Goal: Task Accomplishment & Management: Manage account settings

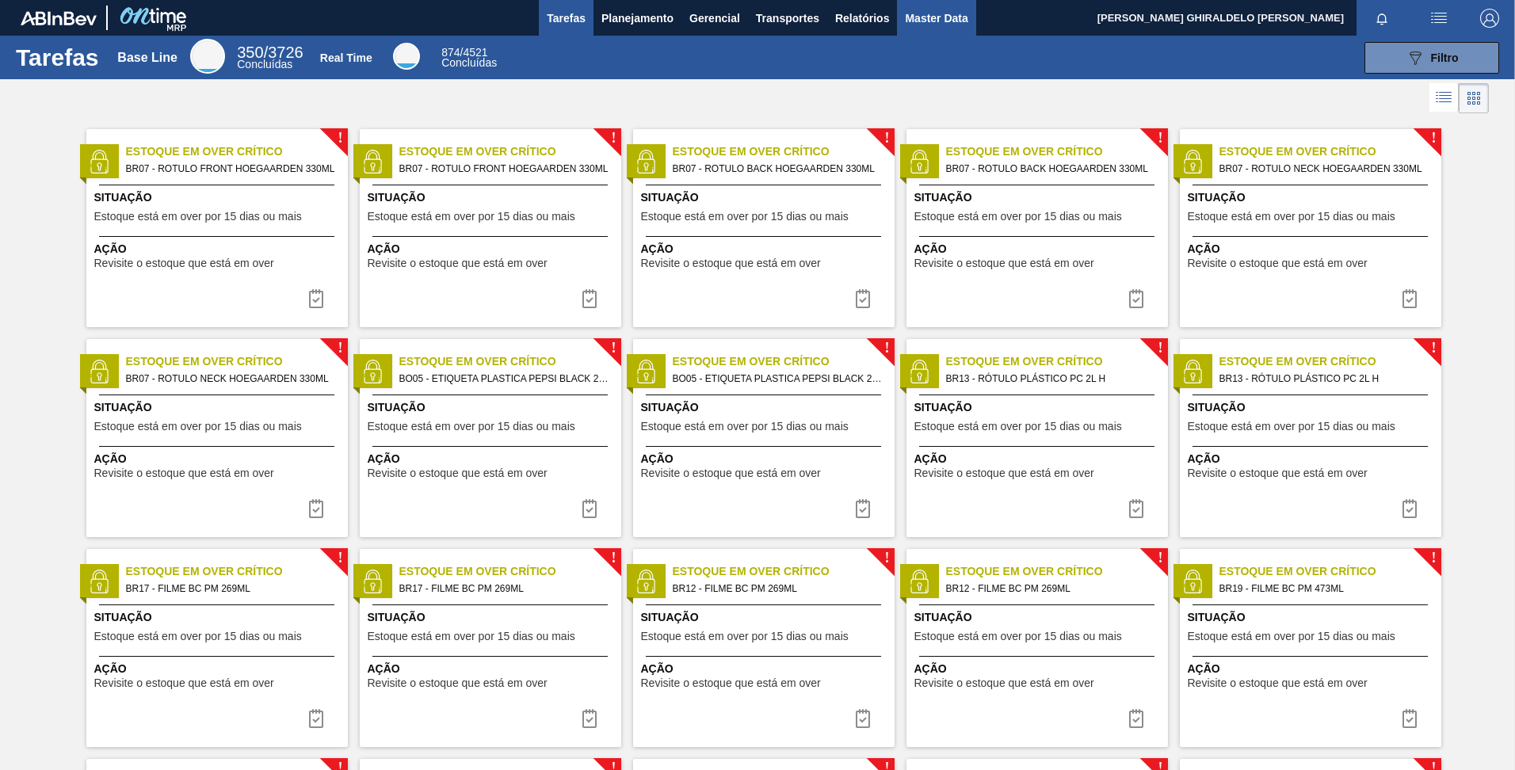
click at [938, 17] on span "Master Data" at bounding box center [936, 18] width 63 height 19
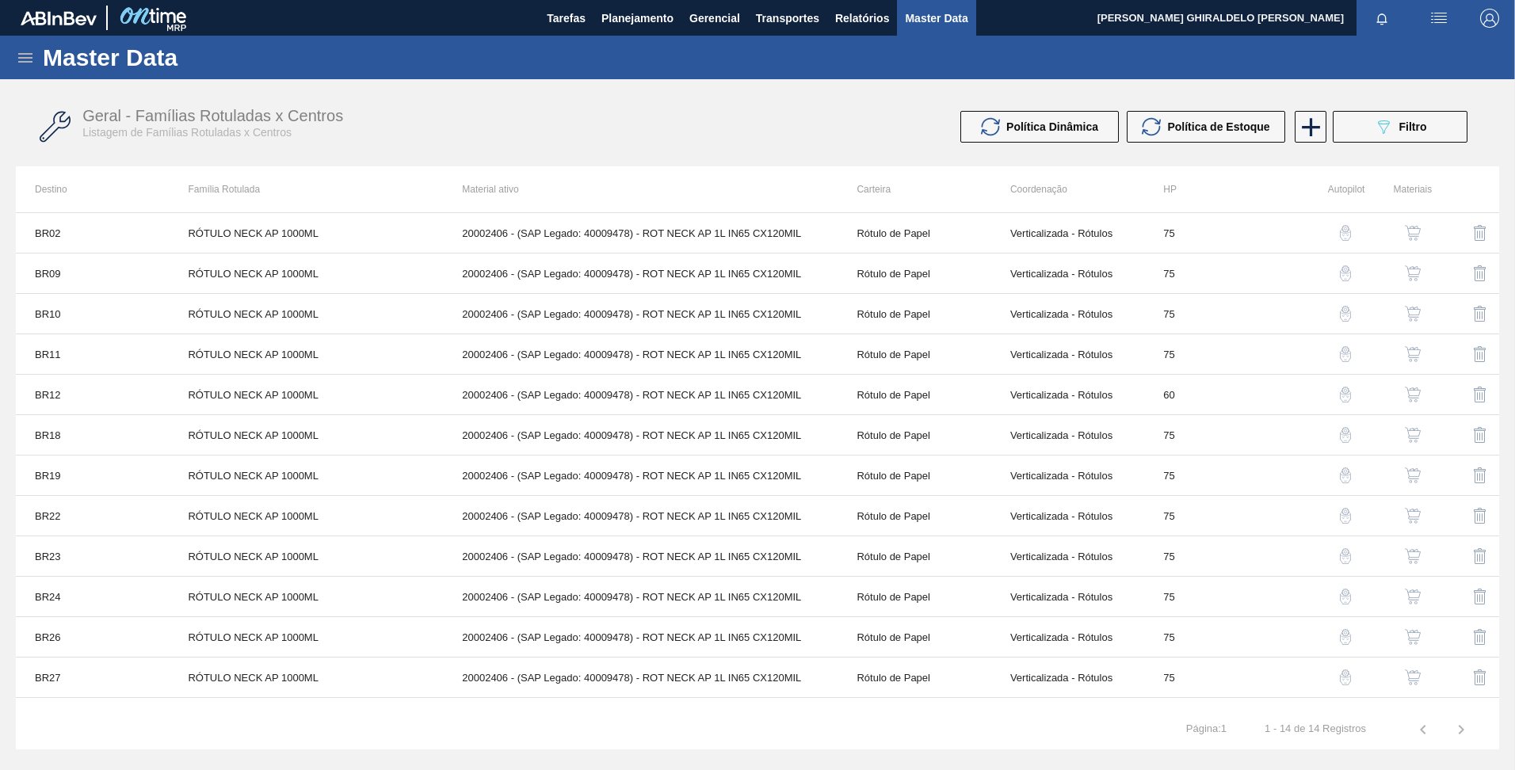
click at [36, 71] on div "Master Data" at bounding box center [757, 58] width 1515 height 44
click at [30, 59] on icon at bounding box center [25, 57] width 19 height 19
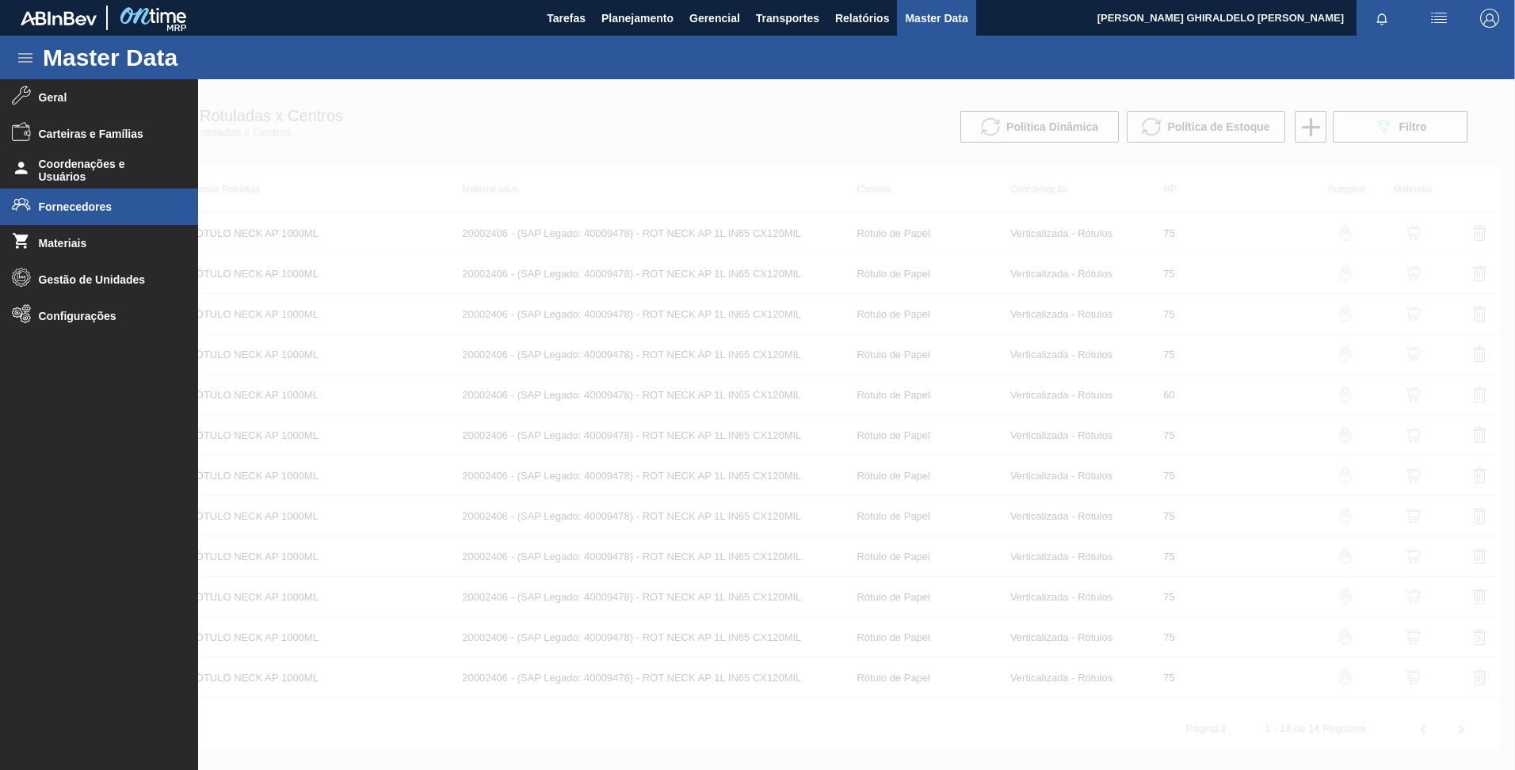
click at [76, 208] on span "Fornecedores" at bounding box center [104, 206] width 131 height 13
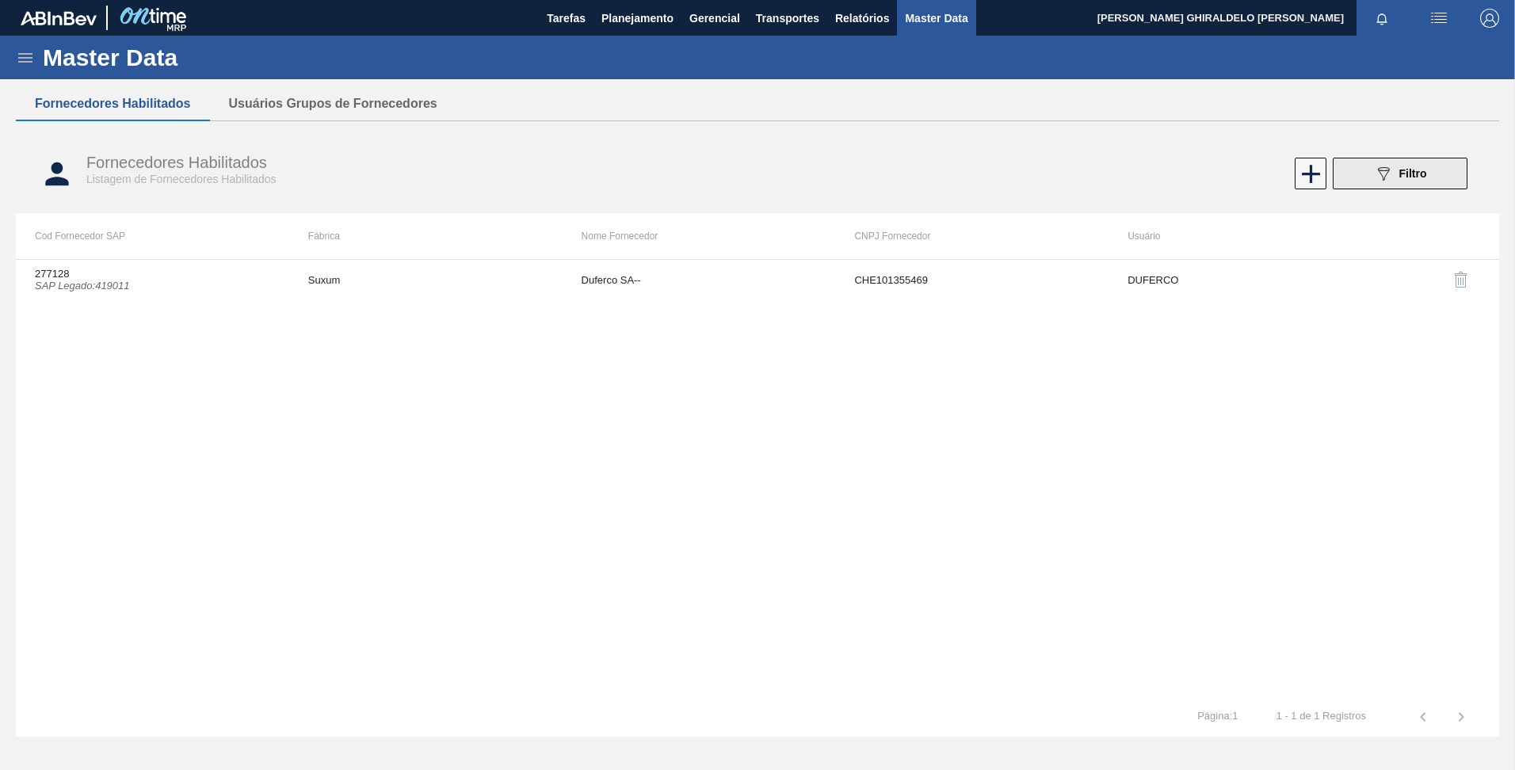
click at [1416, 169] on span "Filtro" at bounding box center [1413, 173] width 28 height 13
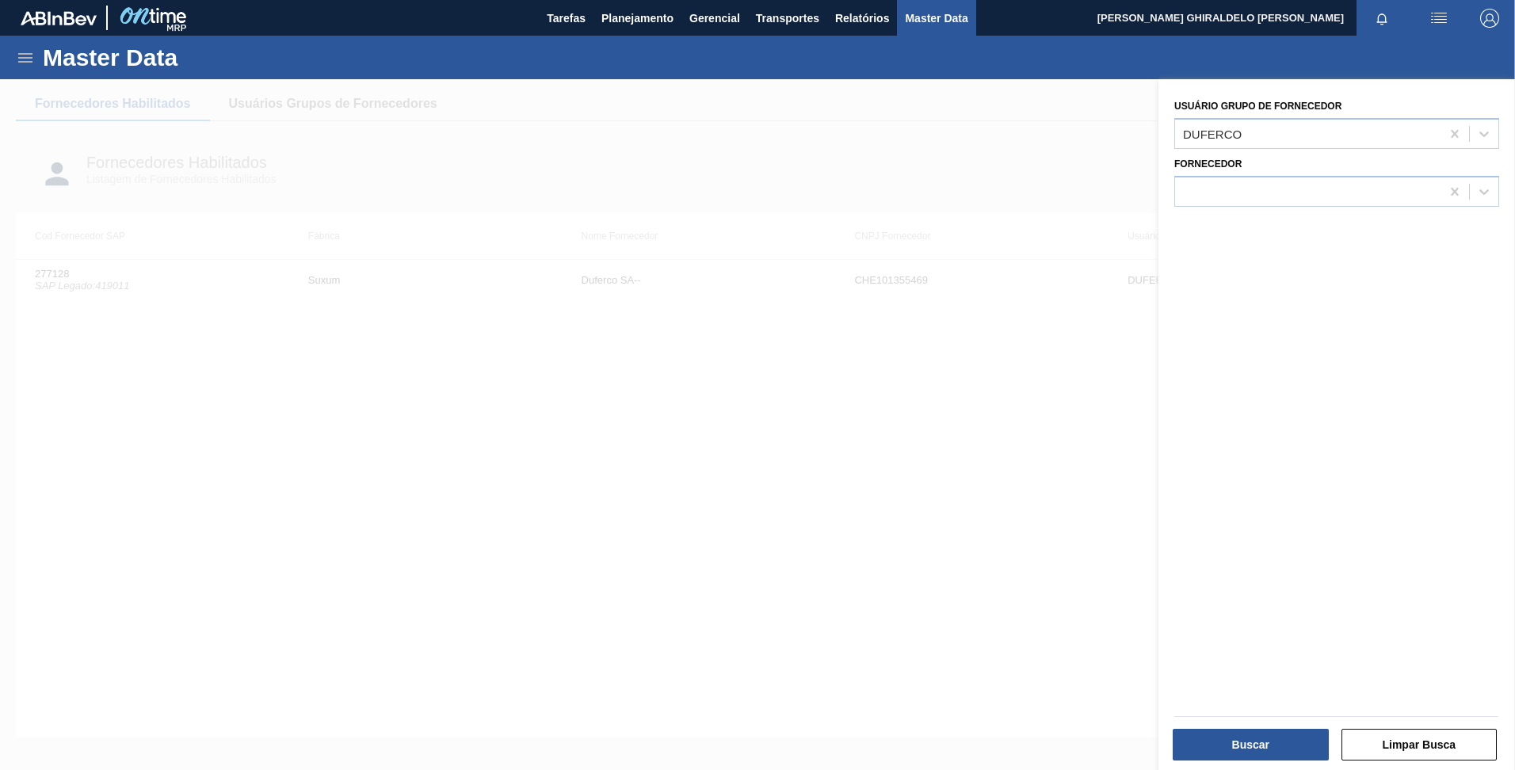
click at [971, 149] on div at bounding box center [757, 464] width 1515 height 770
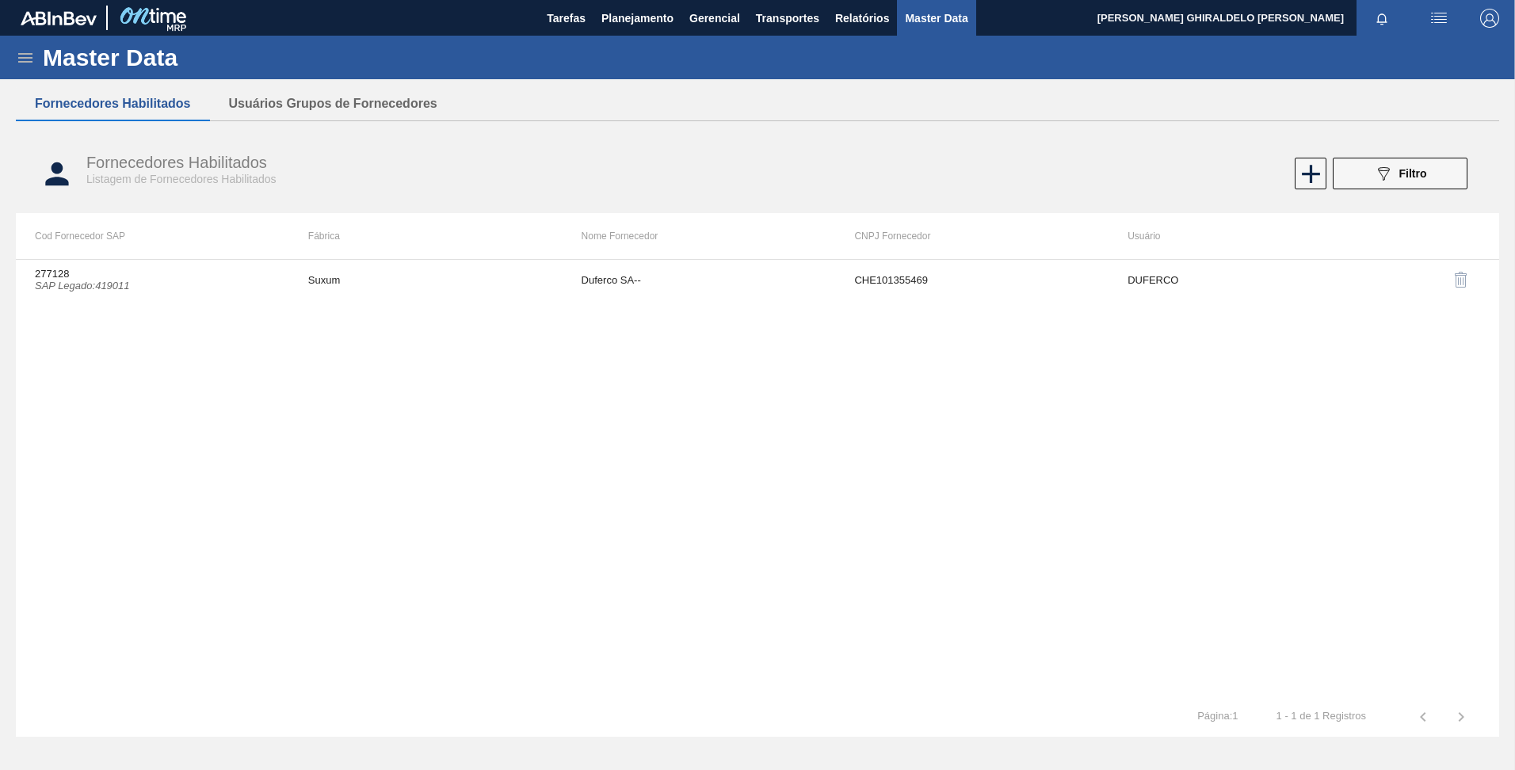
click at [365, 131] on div "Fornecedores Habilitados Usuários Grupos de Fornecedores Fornecedores Habilitad…" at bounding box center [757, 372] width 1483 height 571
click at [358, 112] on button "Usuários Grupos de Fornecedores" at bounding box center [333, 103] width 246 height 33
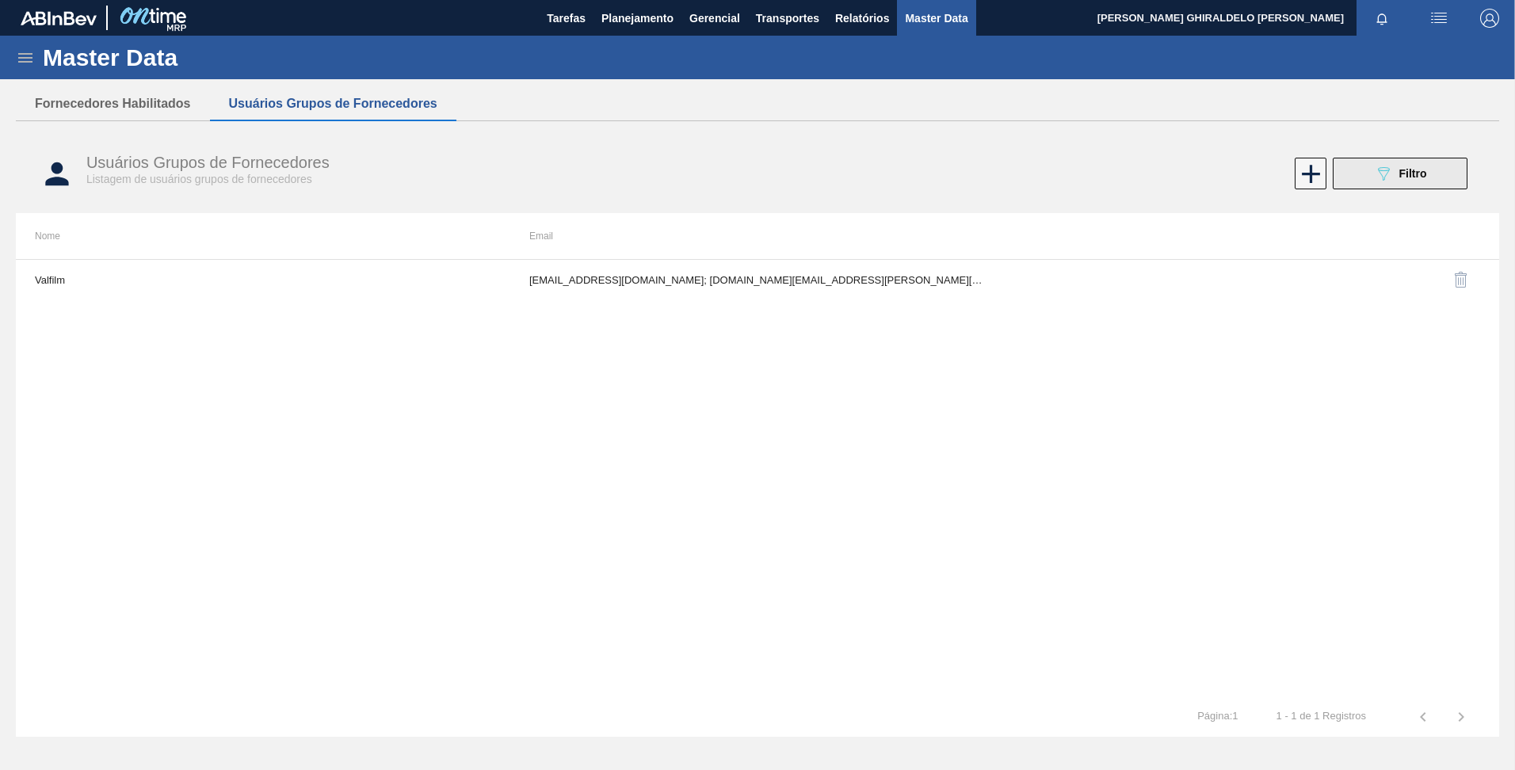
click at [1374, 169] on icon "089F7B8B-B2A5-4AFE-B5C0-19BA573D28AC" at bounding box center [1383, 173] width 19 height 19
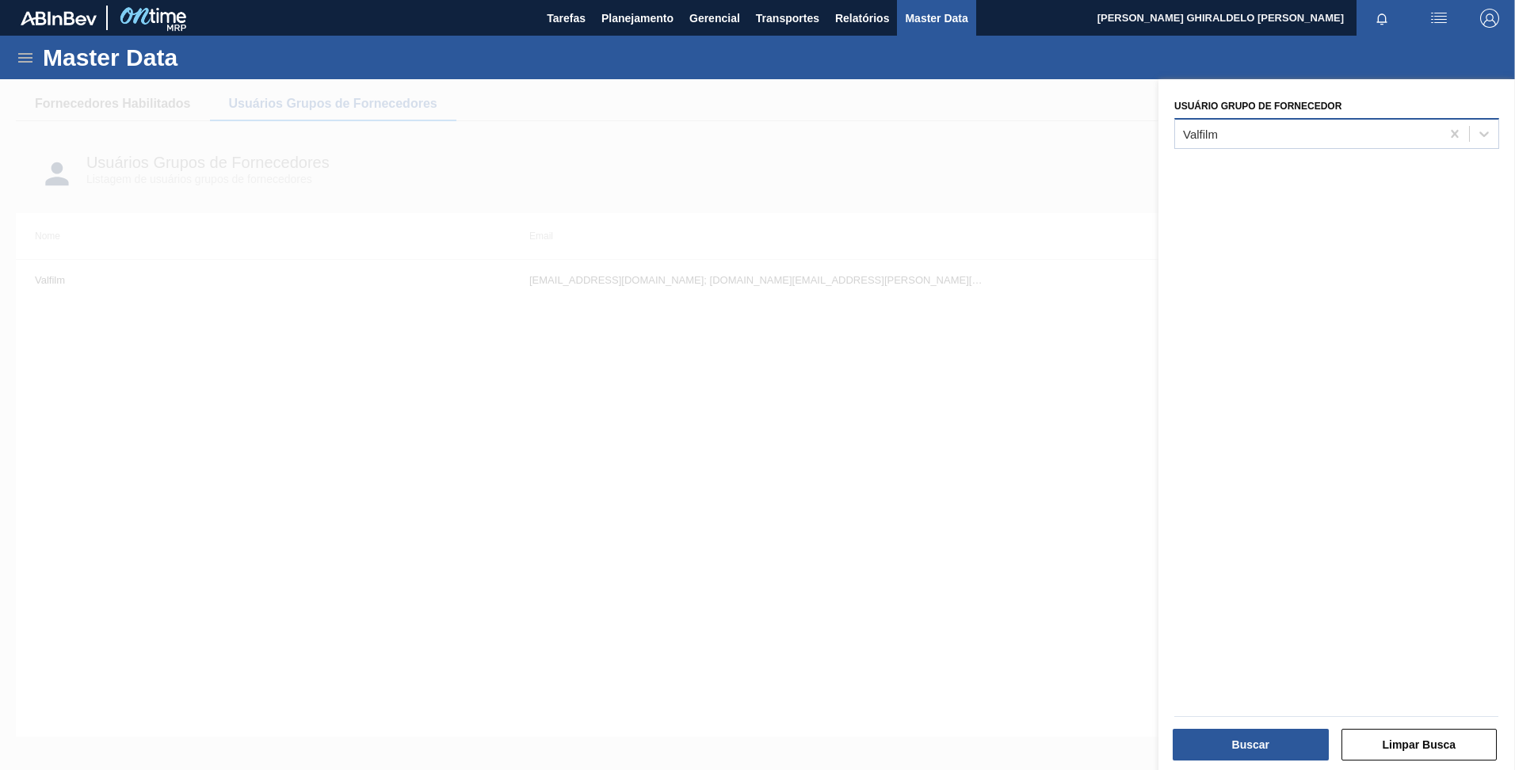
click at [1322, 128] on div "Valfilm" at bounding box center [1307, 133] width 265 height 23
type Fornecedor "cs"
click at [1448, 132] on icon at bounding box center [1455, 134] width 16 height 16
type Fornecedor "iff"
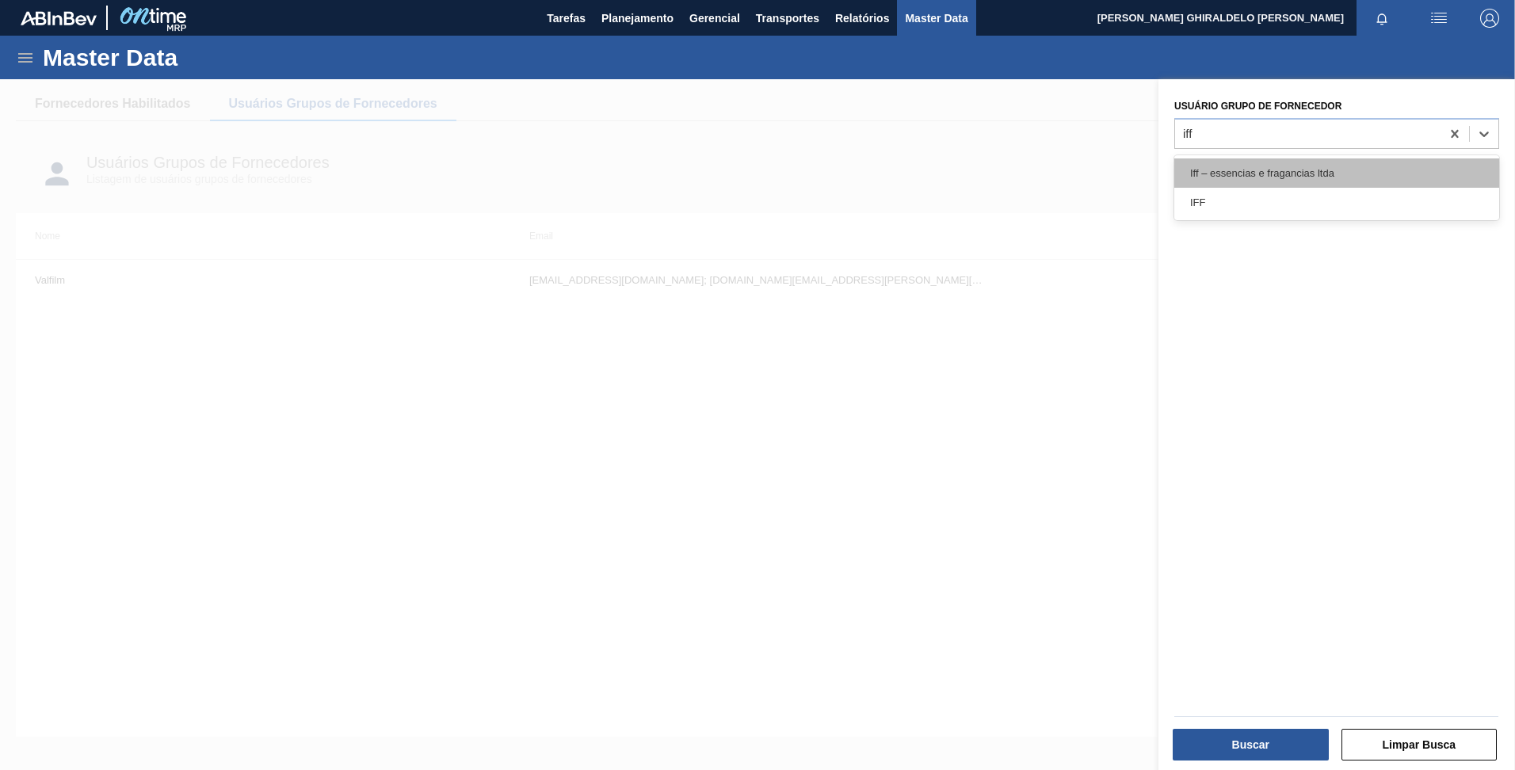
click at [1242, 178] on div "Iff – essencias e fragancias ltda" at bounding box center [1336, 172] width 325 height 29
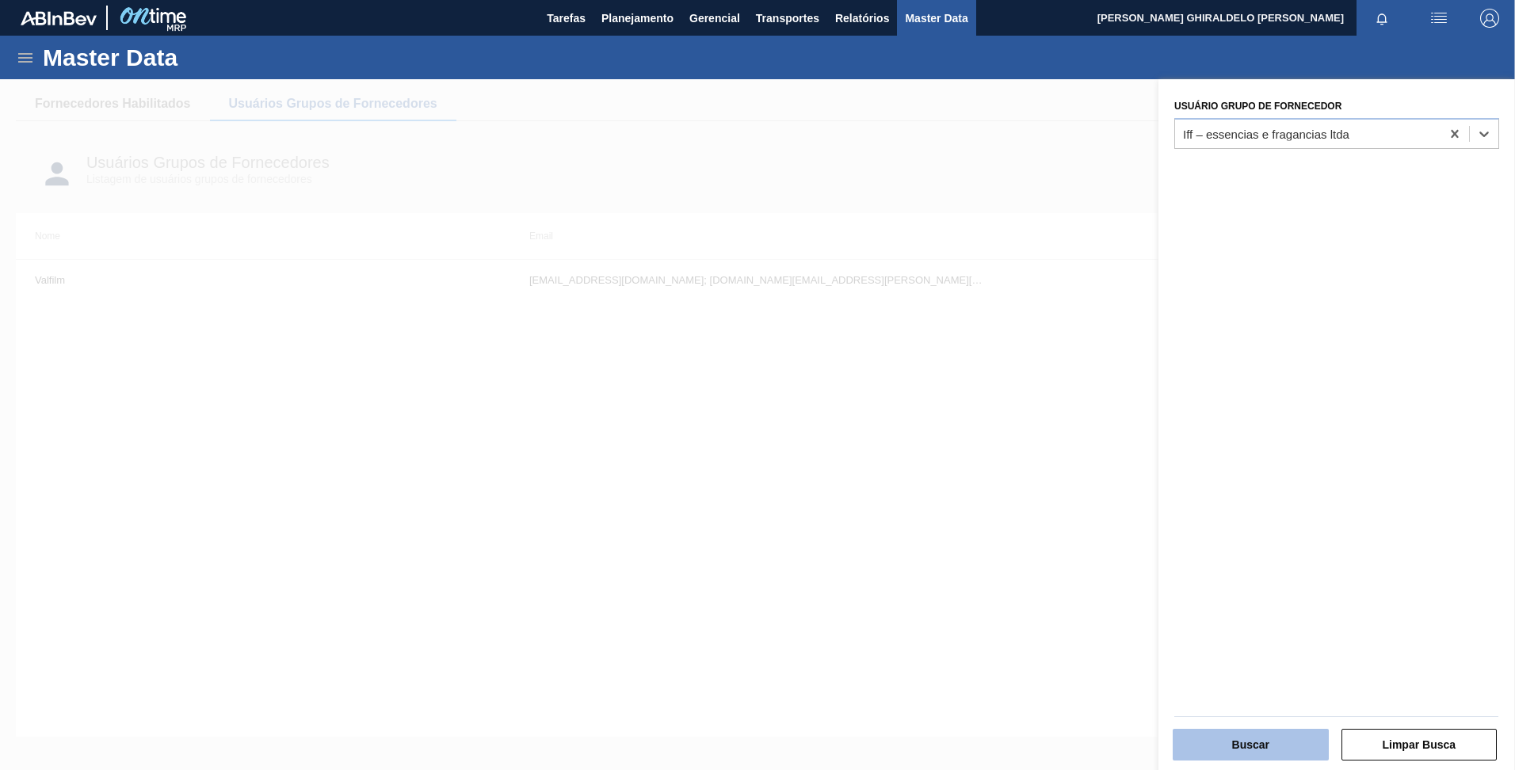
click at [1224, 732] on button "Buscar" at bounding box center [1251, 745] width 156 height 32
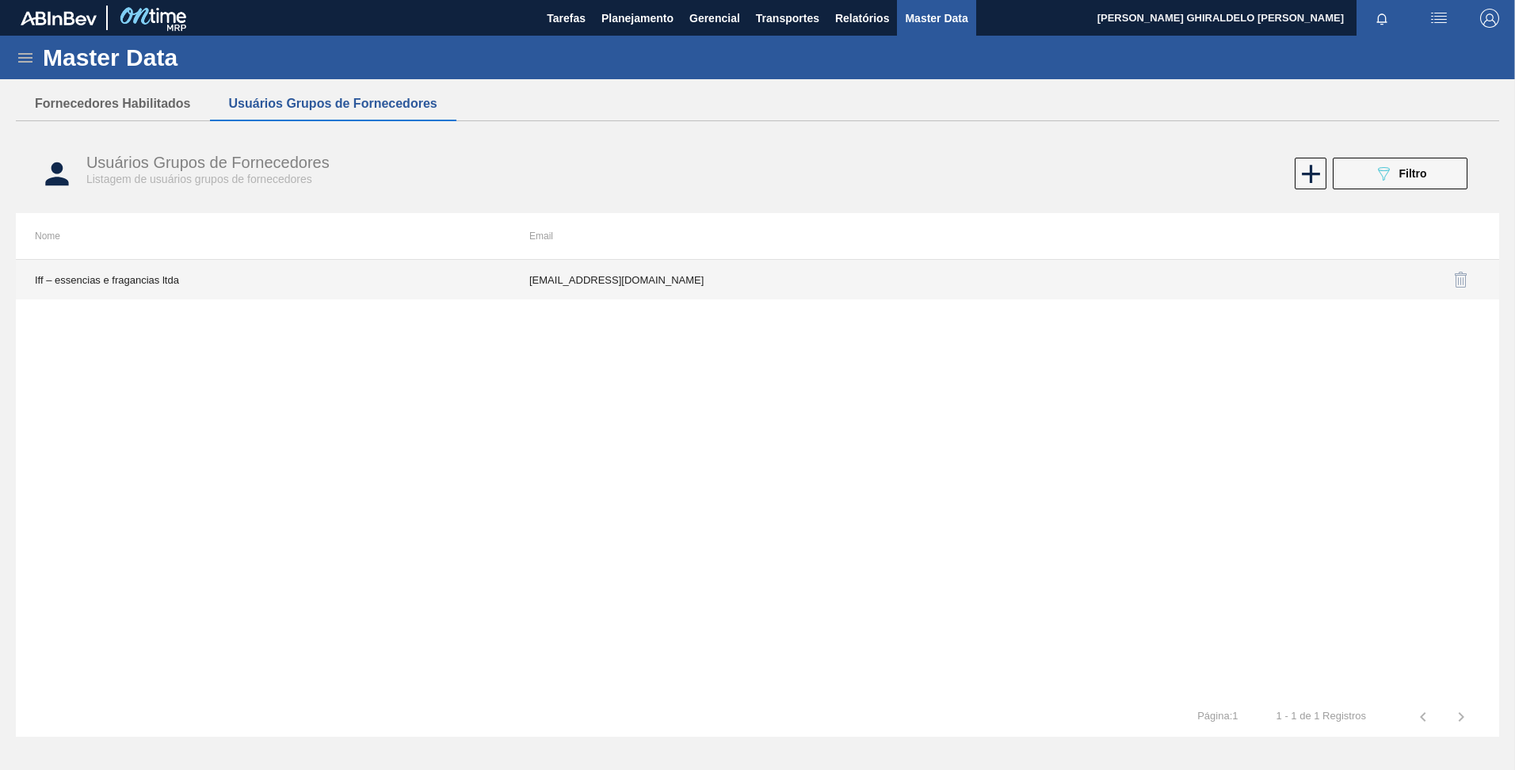
click at [575, 275] on td "[EMAIL_ADDRESS][DOMAIN_NAME]" at bounding box center [757, 280] width 494 height 40
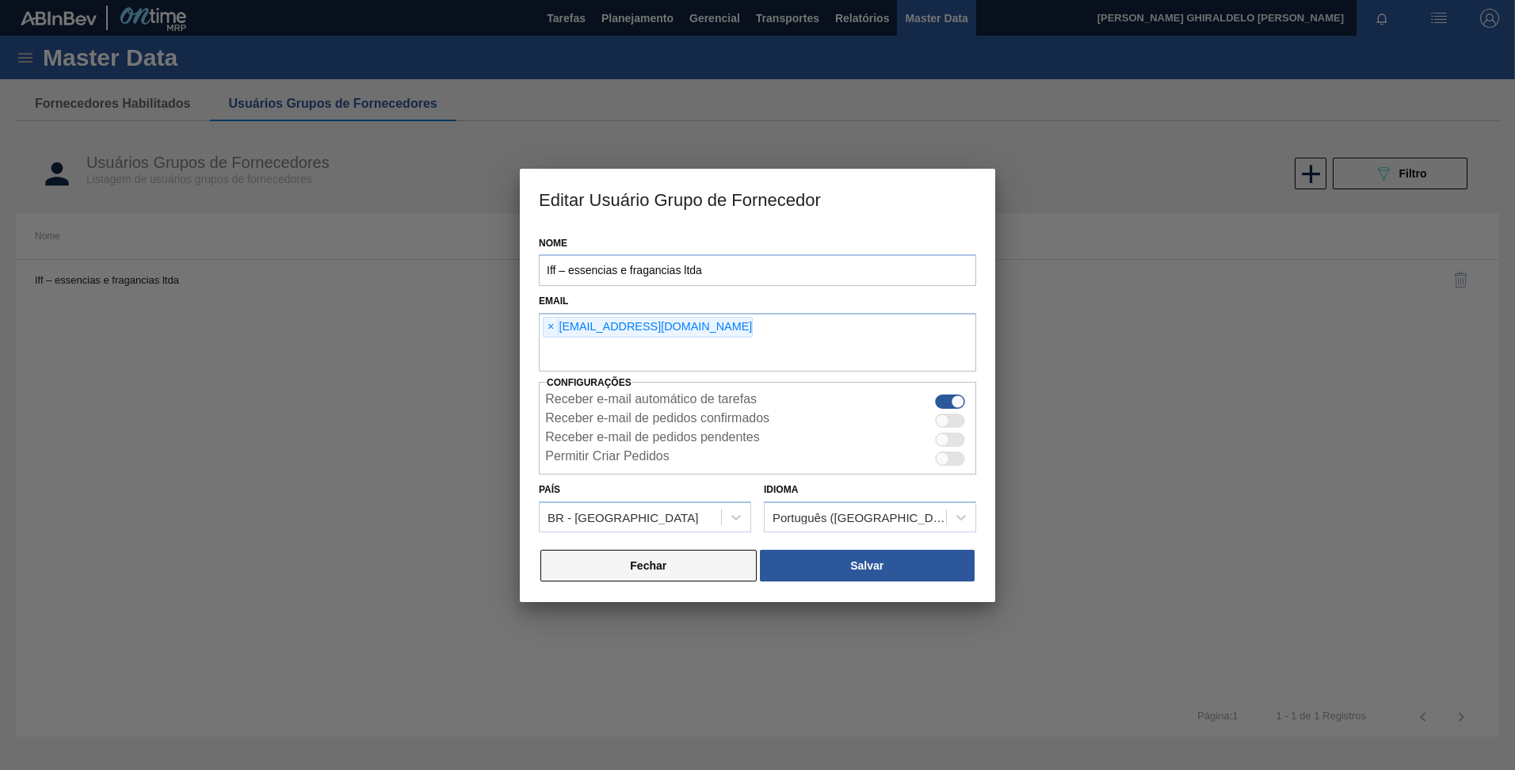
click at [639, 556] on button "Fechar" at bounding box center [648, 566] width 216 height 32
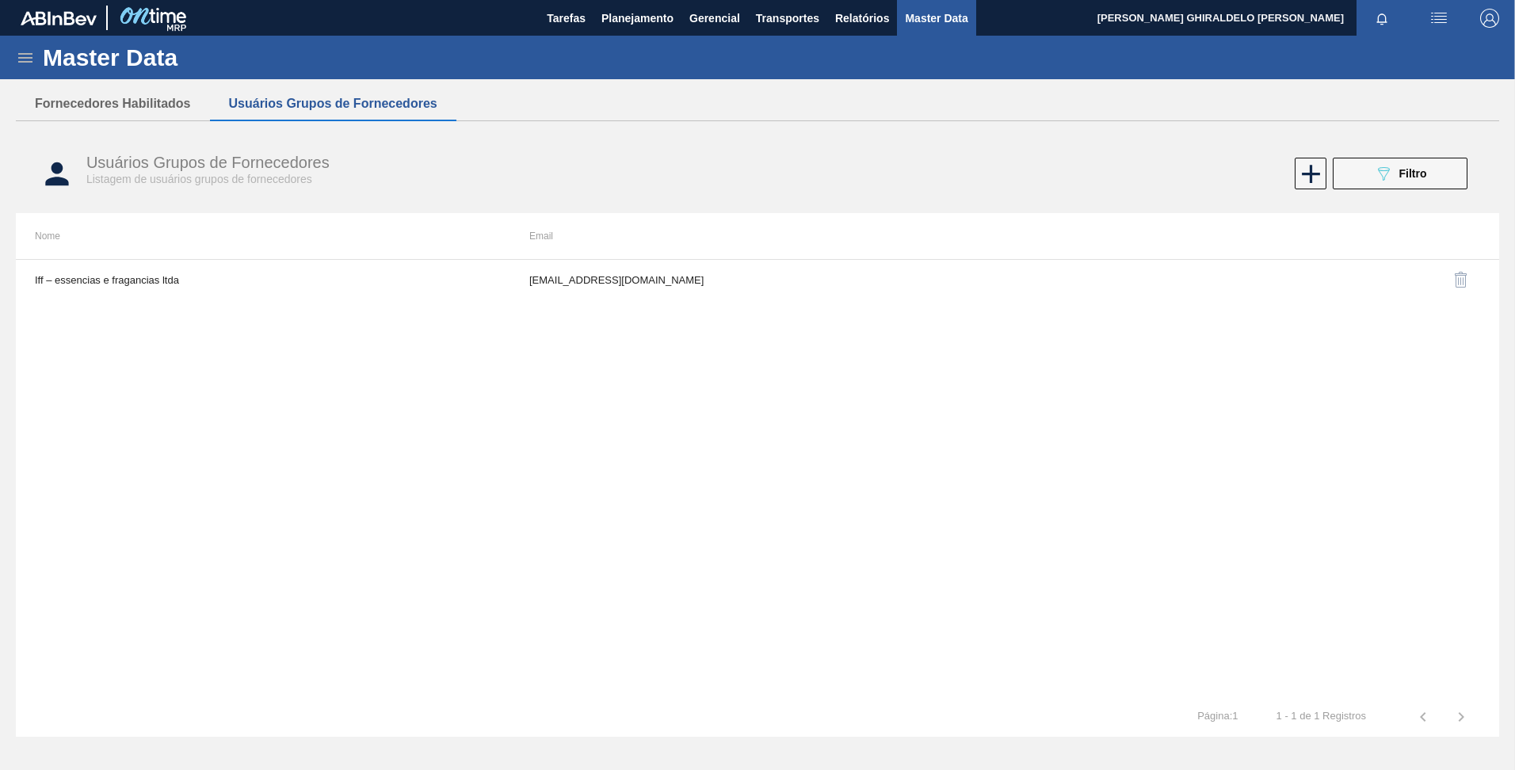
click at [1375, 193] on div "Usuários Grupos de Fornecedores Listagem de usuários grupos de fornecedores 089…" at bounding box center [757, 173] width 1483 height 59
click at [1375, 174] on icon "089F7B8B-B2A5-4AFE-B5C0-19BA573D28AC" at bounding box center [1383, 173] width 19 height 19
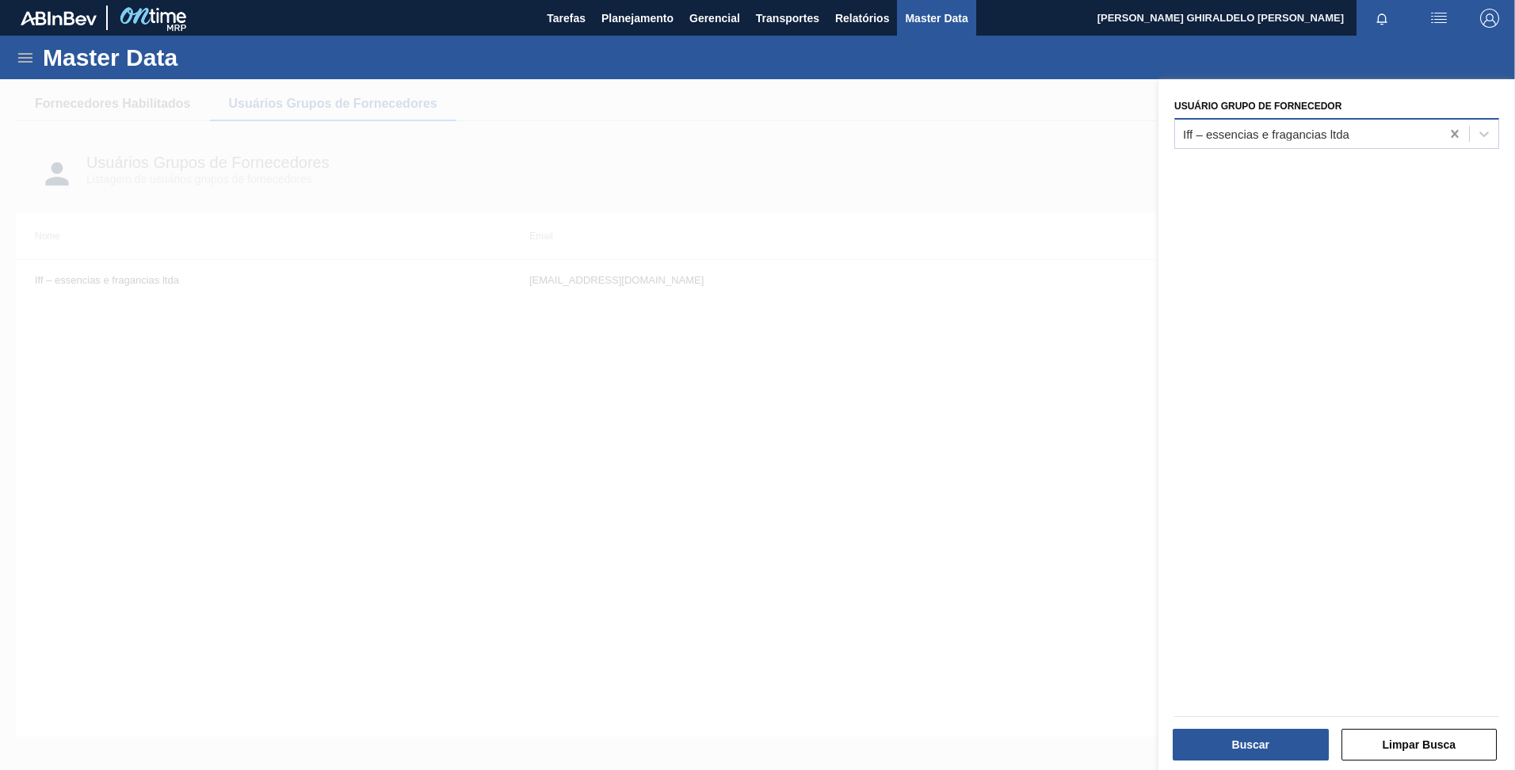
click at [1453, 139] on icon at bounding box center [1455, 134] width 16 height 16
type Fornecedor "iff"
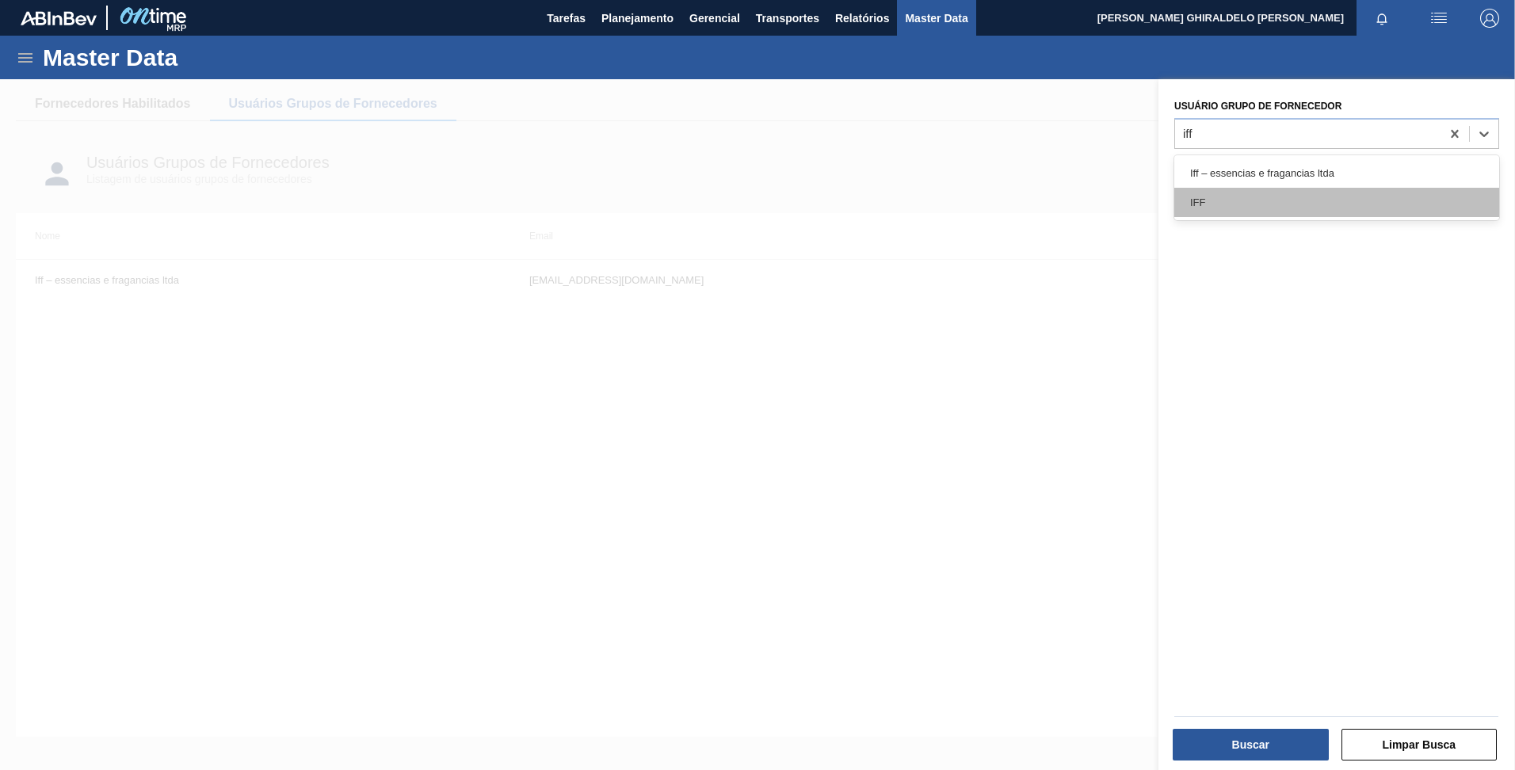
click at [1315, 208] on div "IFF" at bounding box center [1336, 202] width 325 height 29
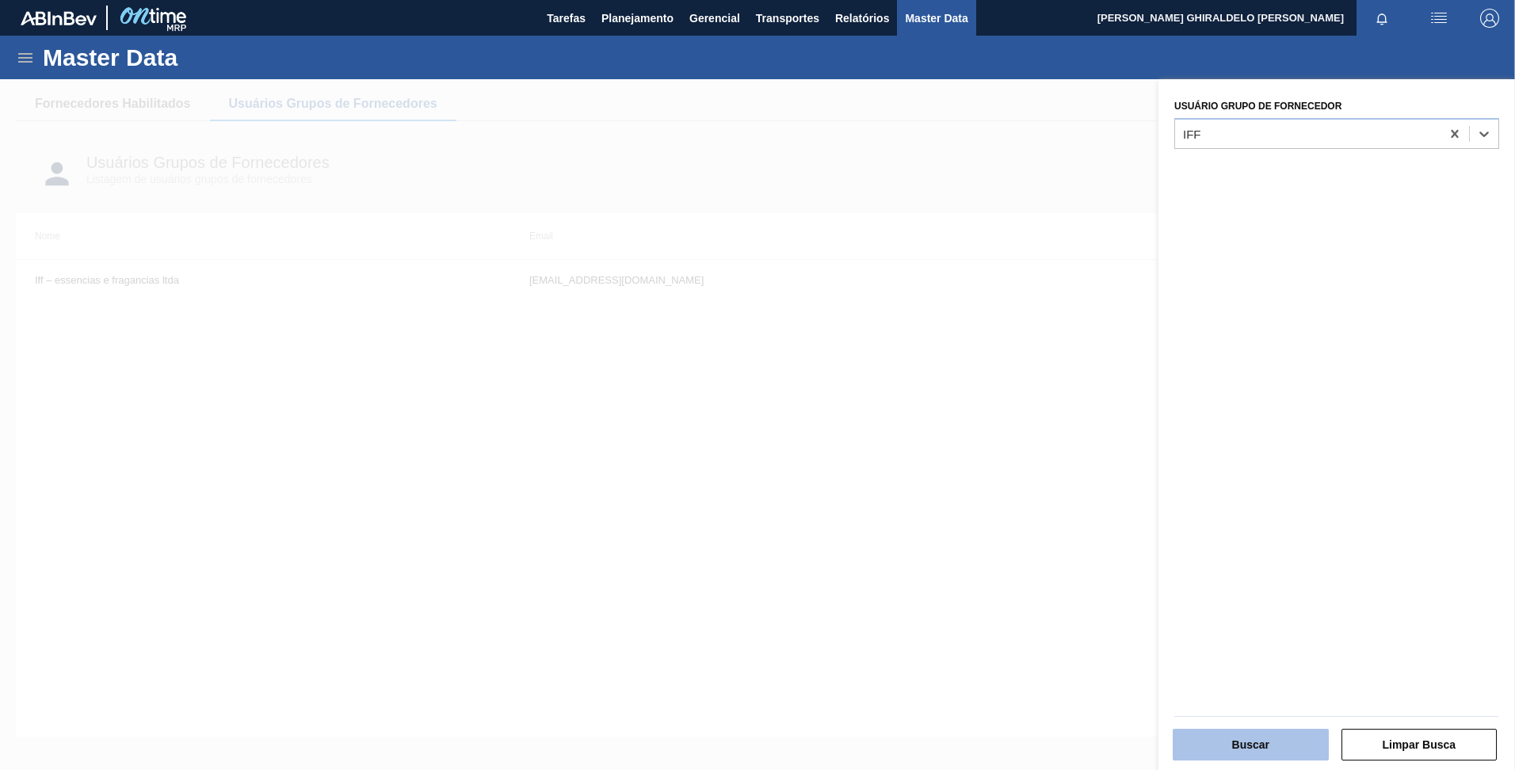
click at [1260, 737] on button "Buscar" at bounding box center [1251, 745] width 156 height 32
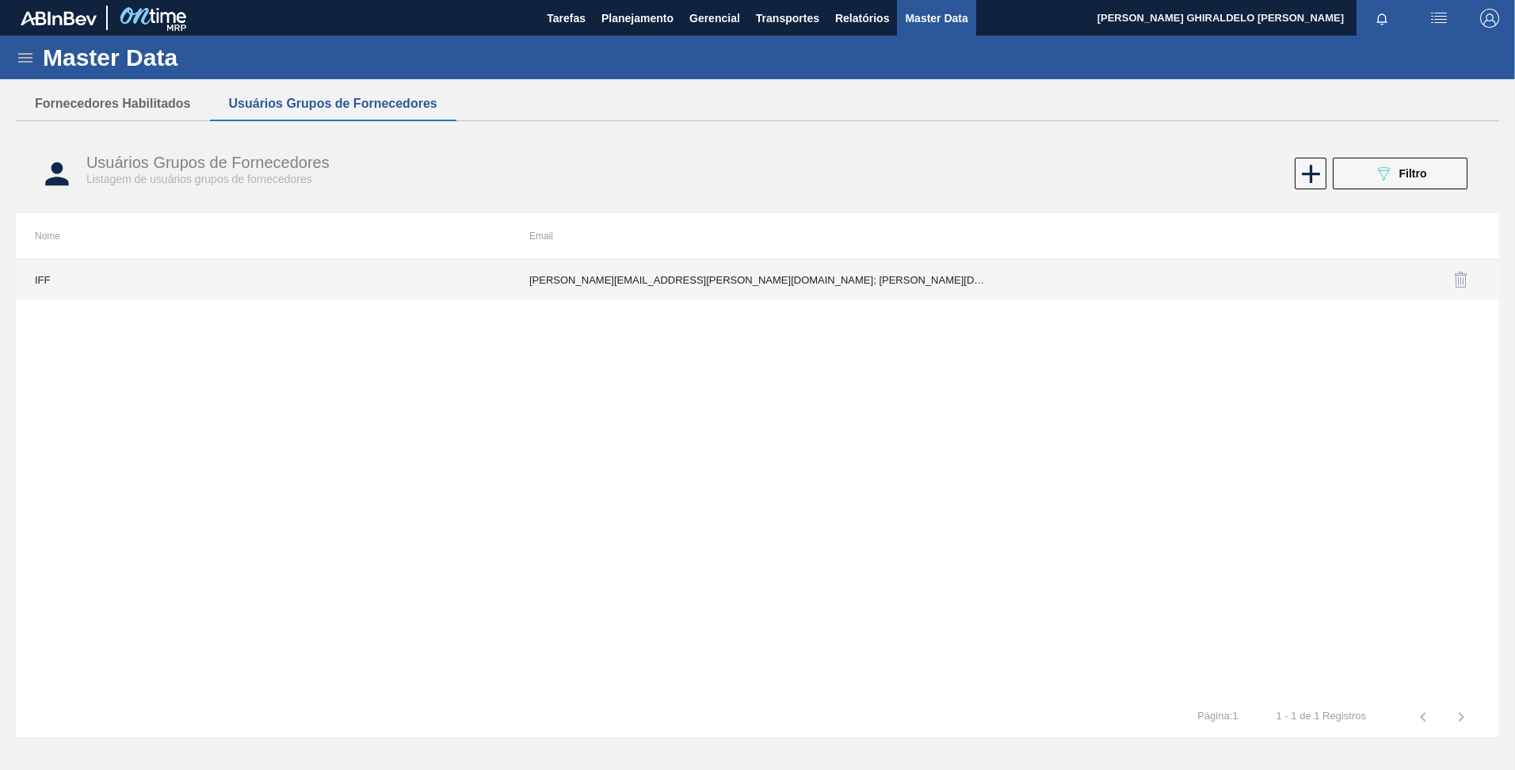
click at [685, 278] on td "[PERSON_NAME][EMAIL_ADDRESS][PERSON_NAME][DOMAIN_NAME]; [PERSON_NAME][DOMAIN_NA…" at bounding box center [757, 280] width 494 height 40
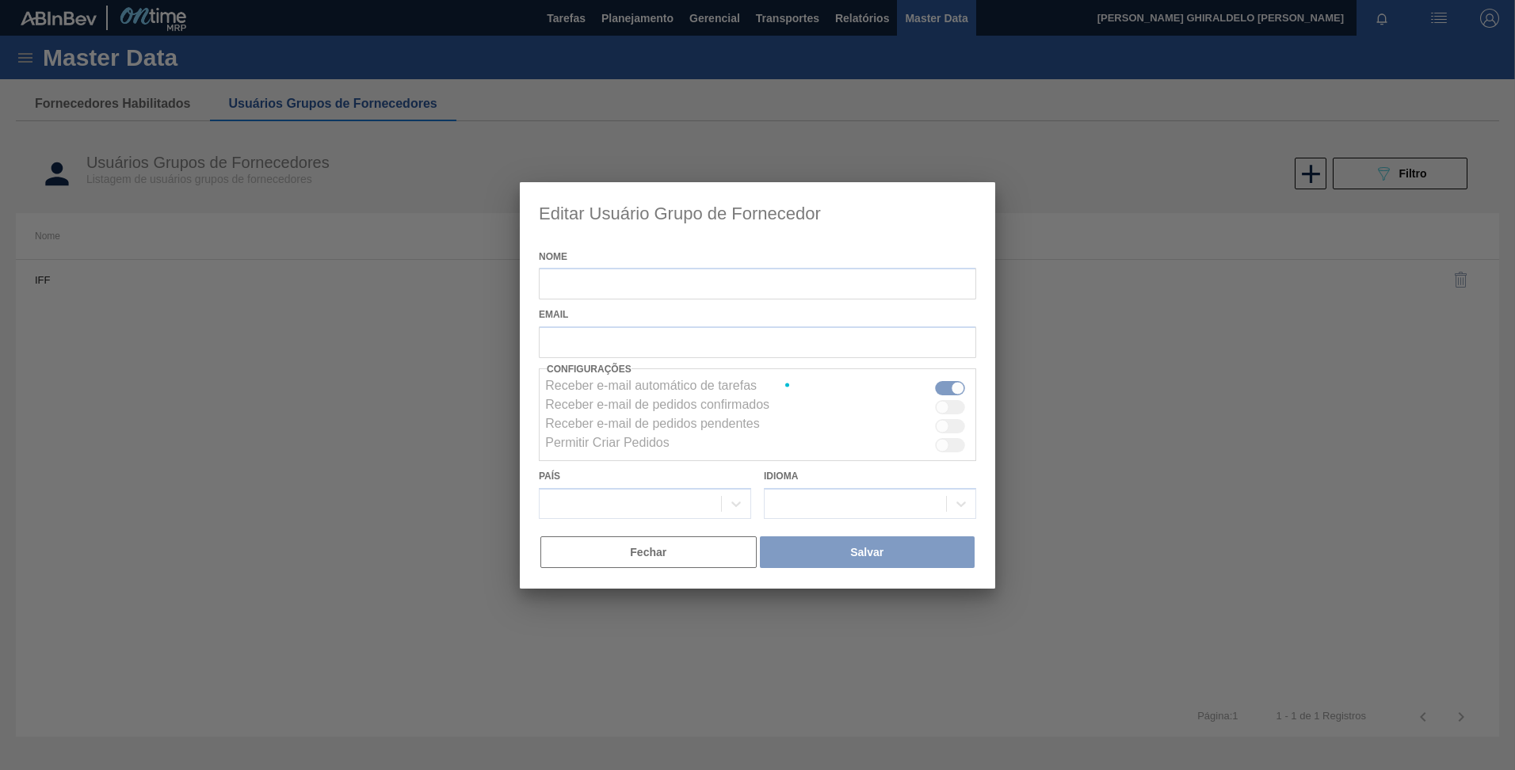
type input "IFF"
checkbox input "true"
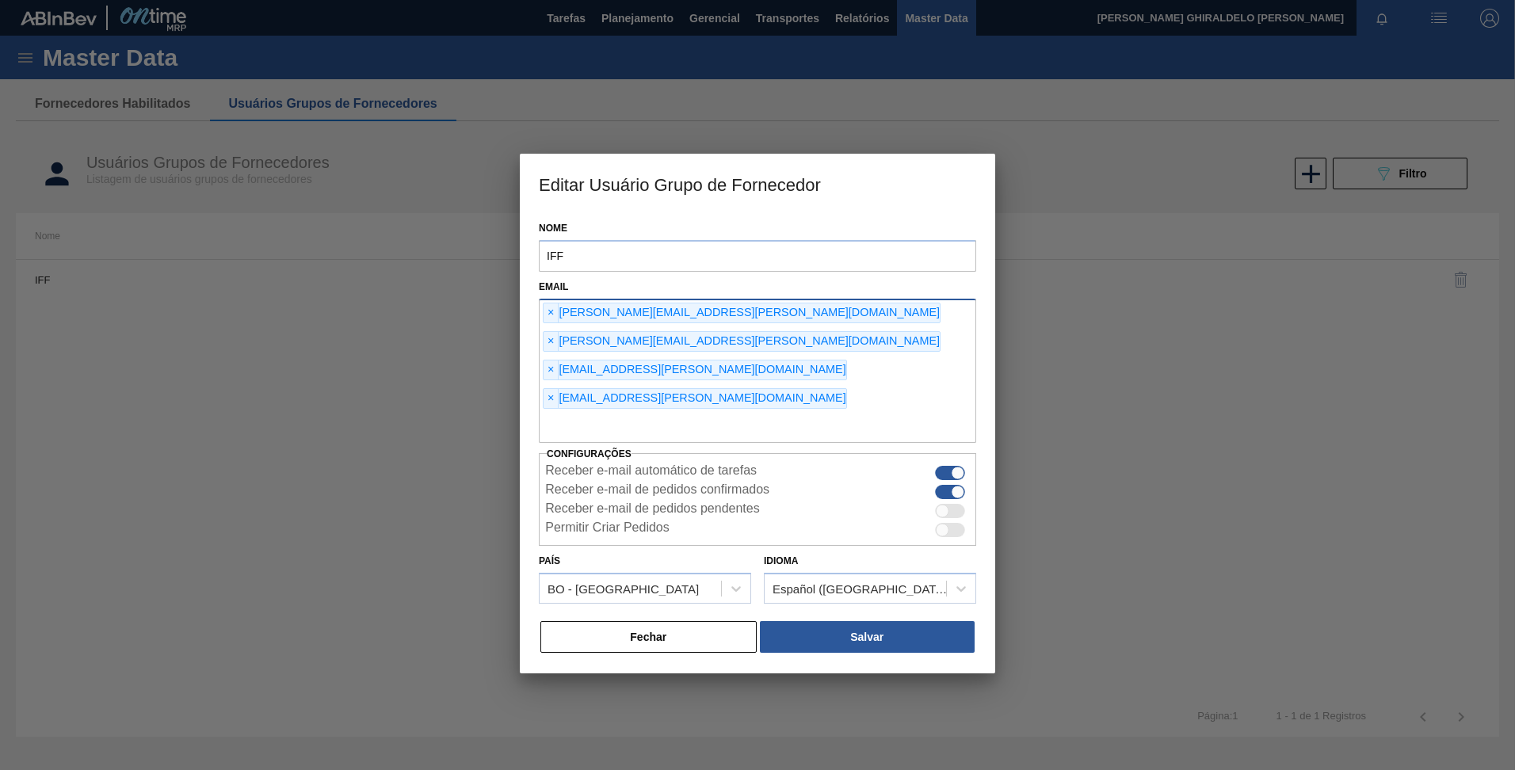
click at [730, 352] on div "× [PERSON_NAME][EMAIL_ADDRESS][PERSON_NAME][DOMAIN_NAME] × [PERSON_NAME][DOMAIN…" at bounding box center [757, 371] width 437 height 145
paste input "[EMAIL_ADDRESS][DOMAIN_NAME]"
type input "[EMAIL_ADDRESS][DOMAIN_NAME]"
click at [748, 345] on div "× [PERSON_NAME][EMAIL_ADDRESS][PERSON_NAME][DOMAIN_NAME] × [PERSON_NAME][DOMAIN…" at bounding box center [757, 371] width 437 height 145
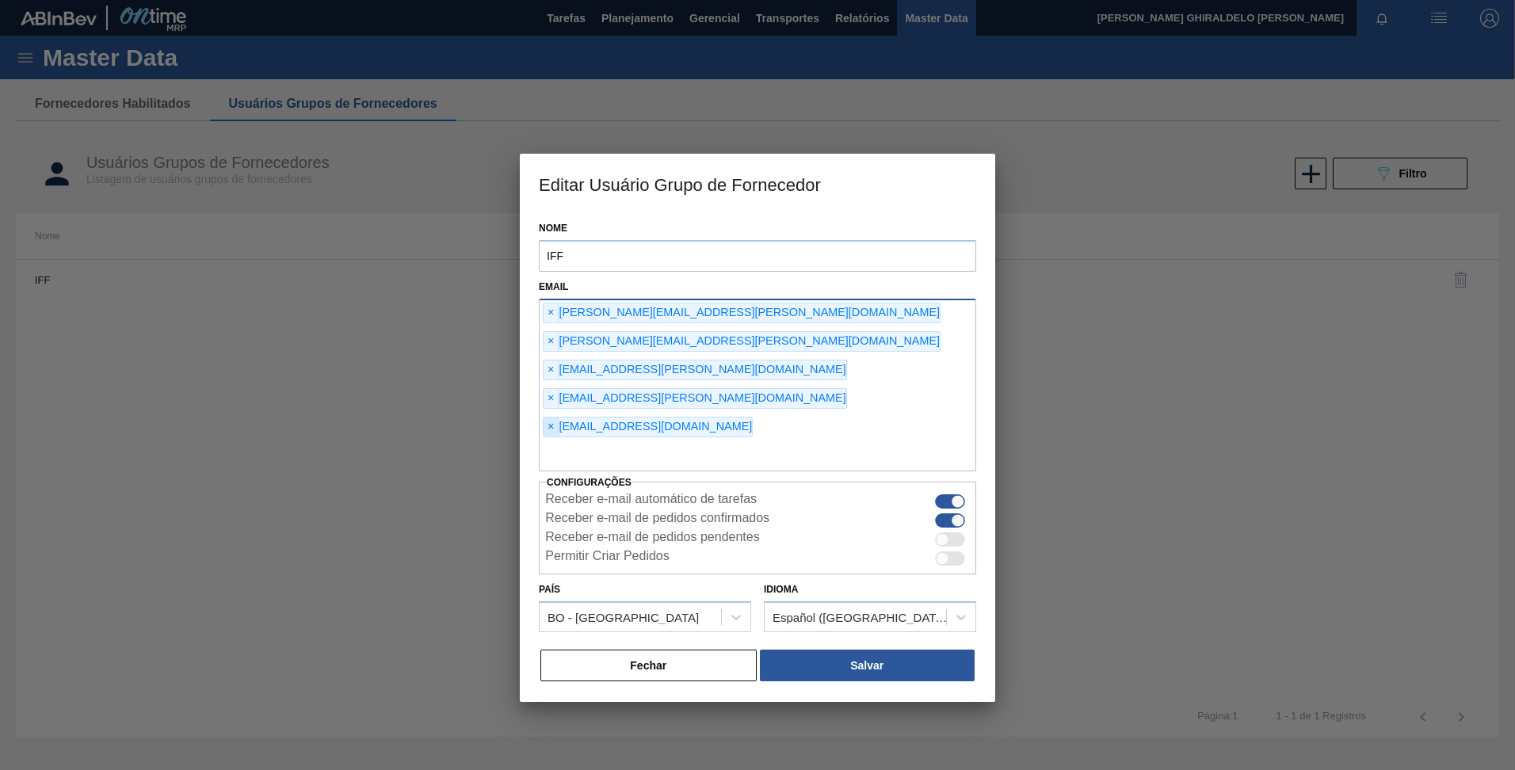
click at [559, 418] on span "×" at bounding box center [551, 427] width 15 height 19
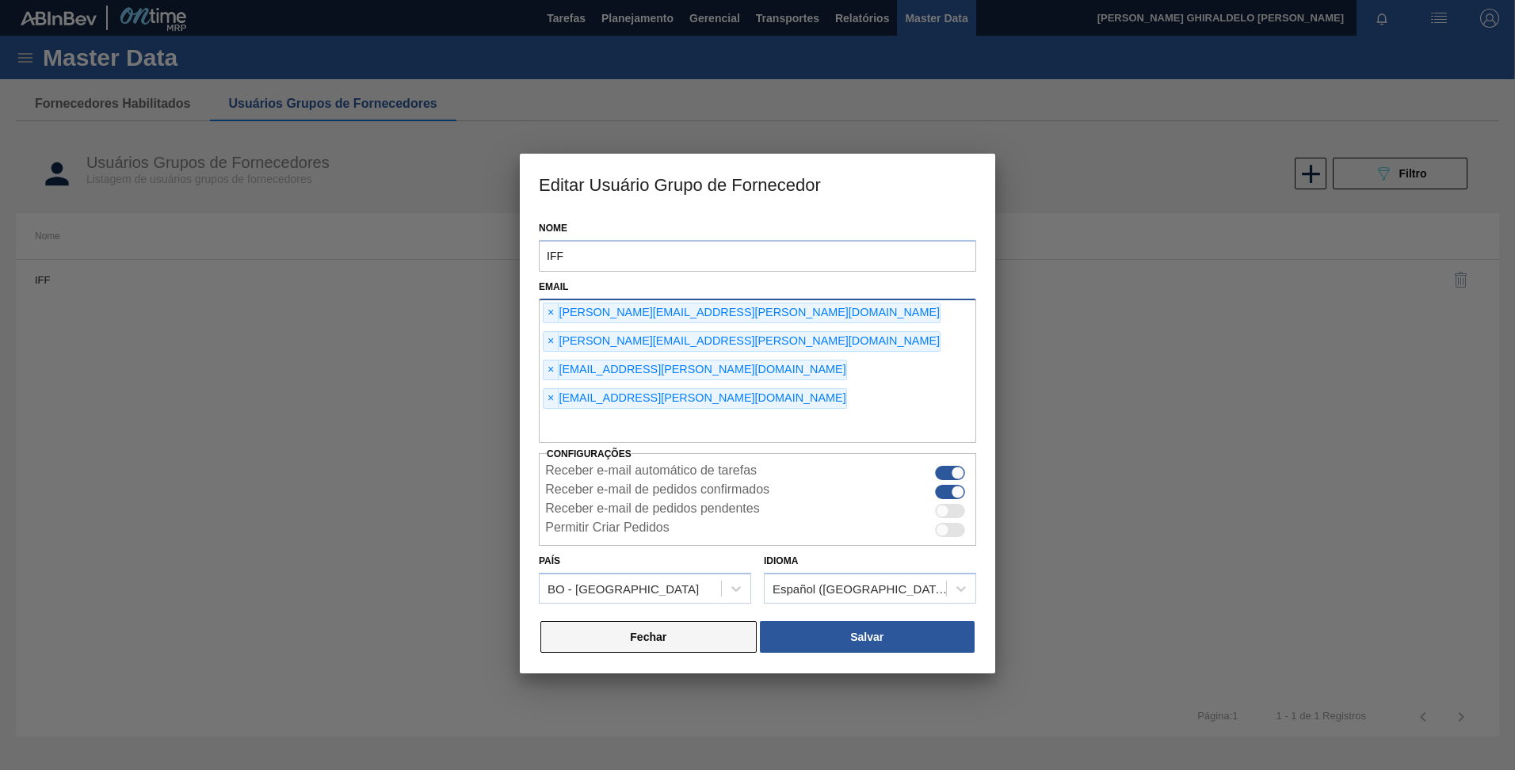
click at [630, 621] on button "Fechar" at bounding box center [648, 637] width 216 height 32
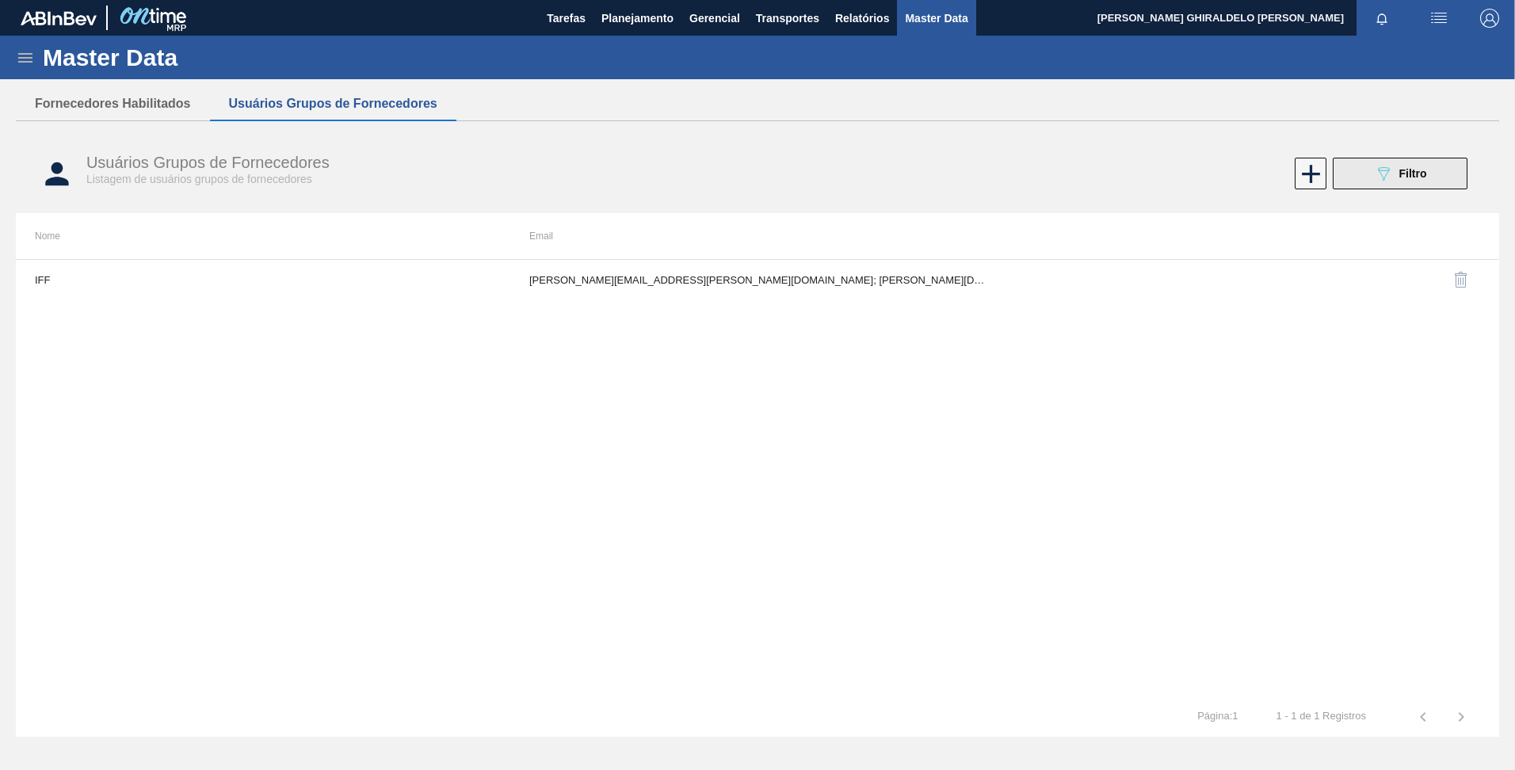
click at [1392, 167] on icon "089F7B8B-B2A5-4AFE-B5C0-19BA573D28AC" at bounding box center [1383, 173] width 19 height 19
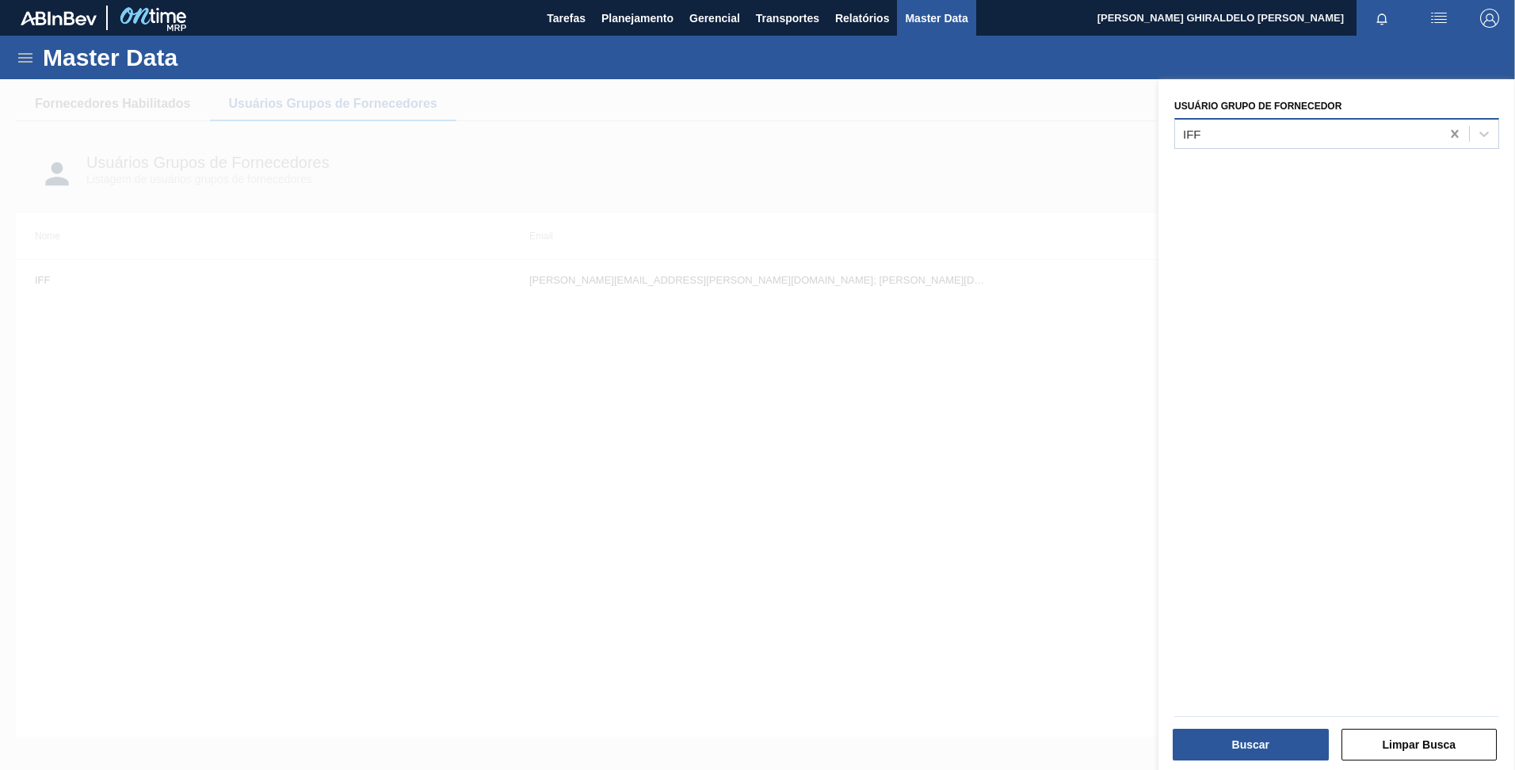
click at [1449, 138] on icon at bounding box center [1455, 134] width 16 height 16
type Fornecedor "iff"
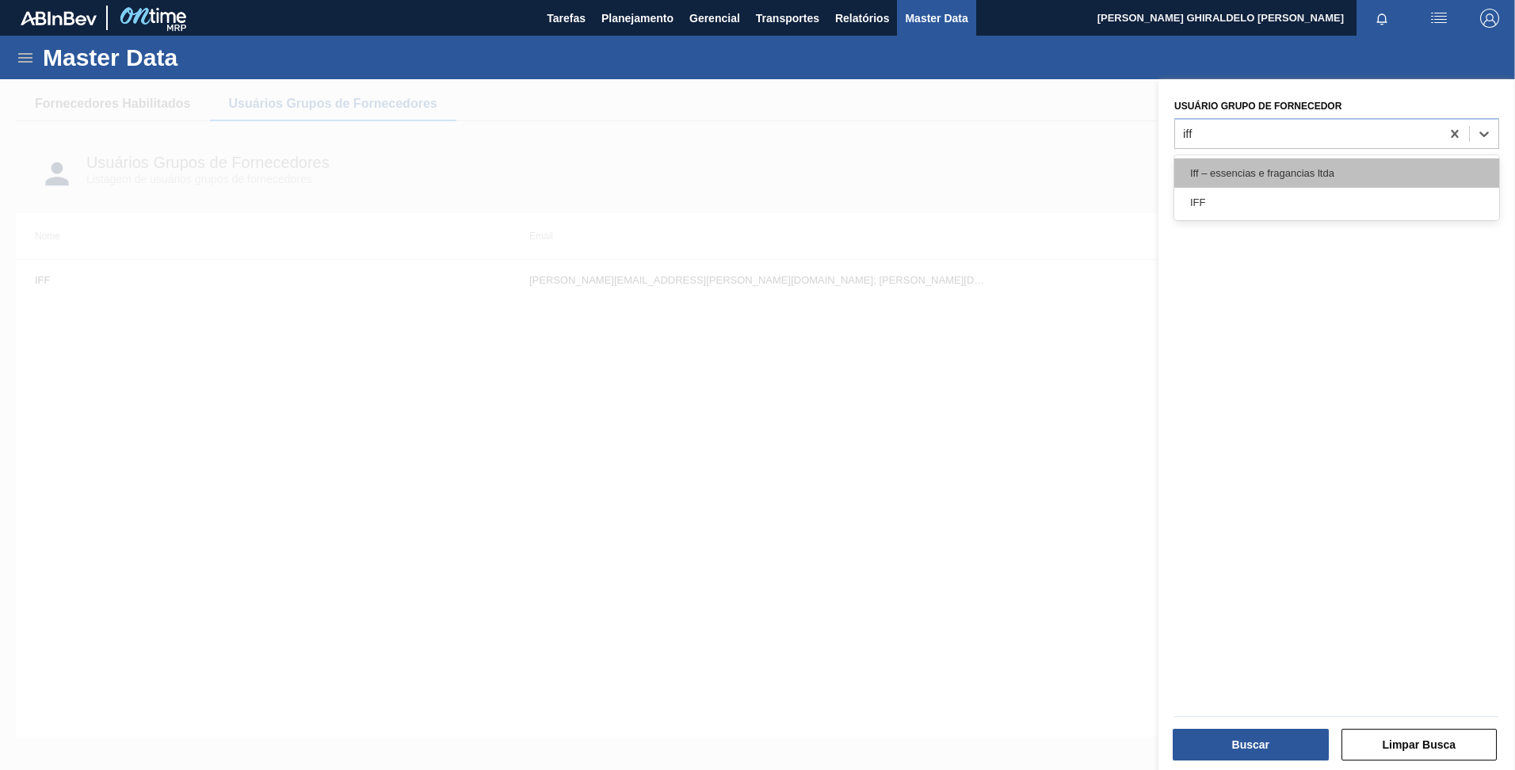
click at [1351, 163] on div "Iff – essencias e fragancias ltda" at bounding box center [1336, 172] width 325 height 29
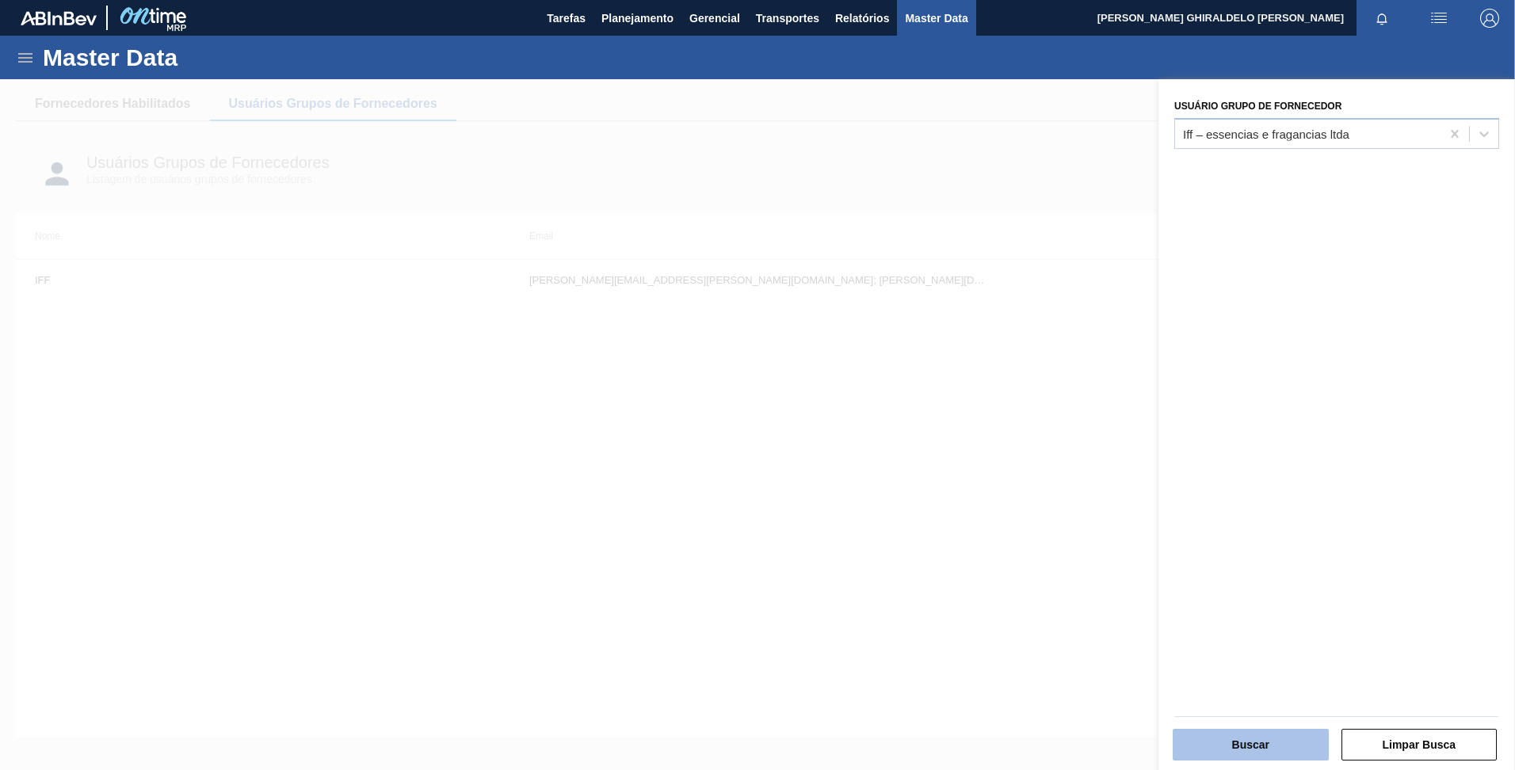
click at [1237, 740] on button "Buscar" at bounding box center [1251, 745] width 156 height 32
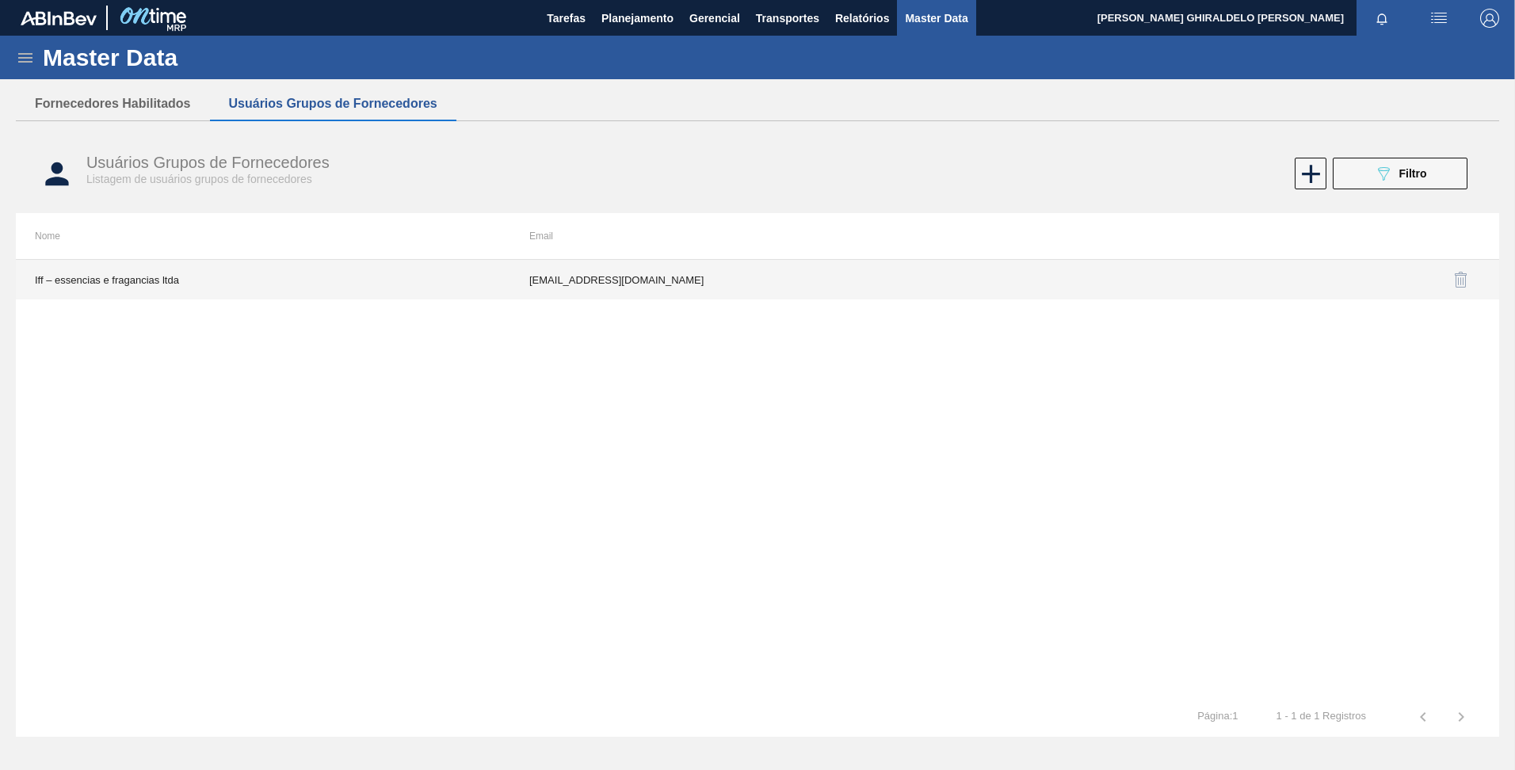
click at [666, 273] on td "[EMAIL_ADDRESS][DOMAIN_NAME]" at bounding box center [757, 280] width 494 height 40
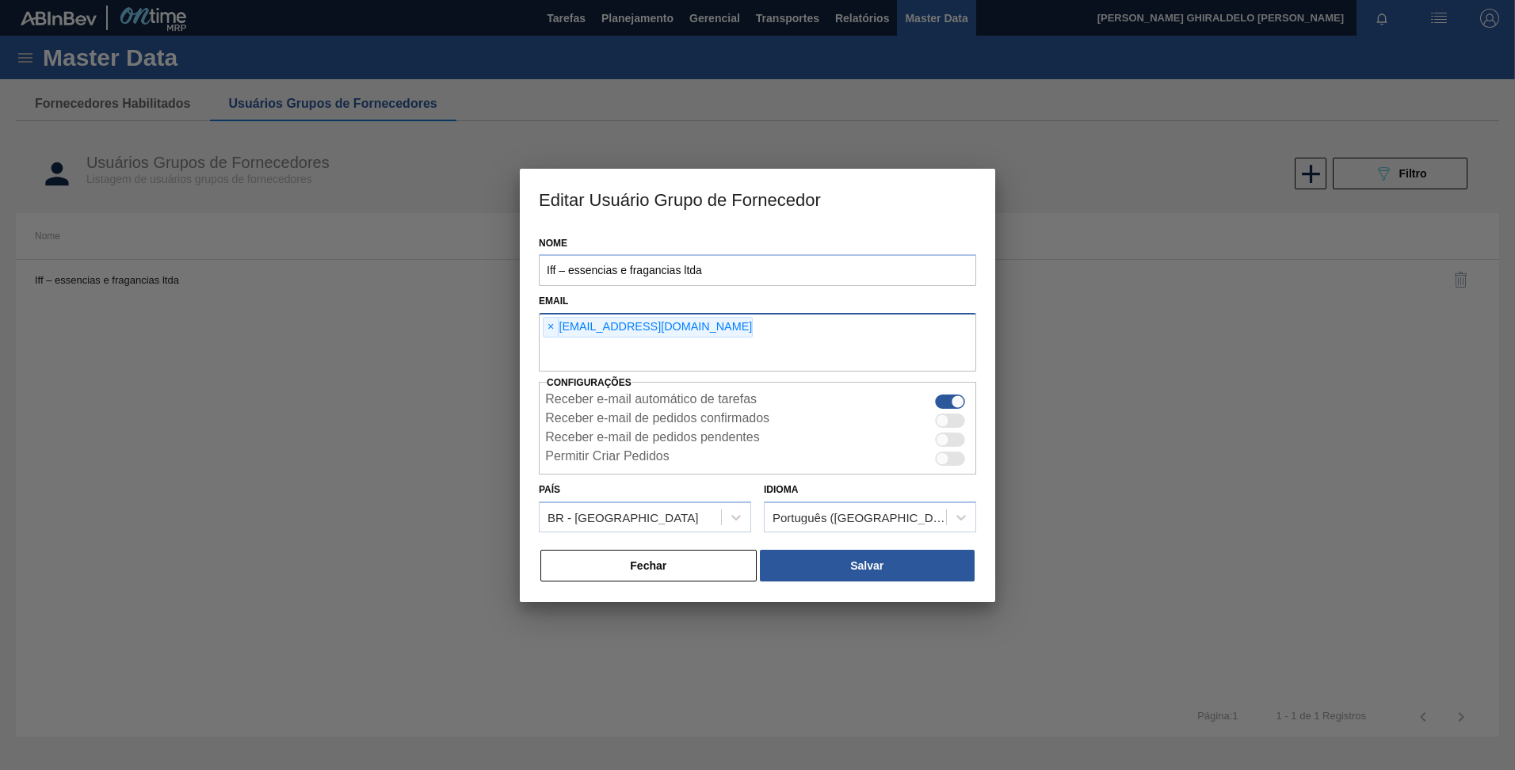
click at [718, 341] on input "text" at bounding box center [757, 356] width 437 height 30
click at [708, 342] on input "text" at bounding box center [757, 356] width 437 height 30
click at [616, 363] on input "text" at bounding box center [757, 356] width 437 height 30
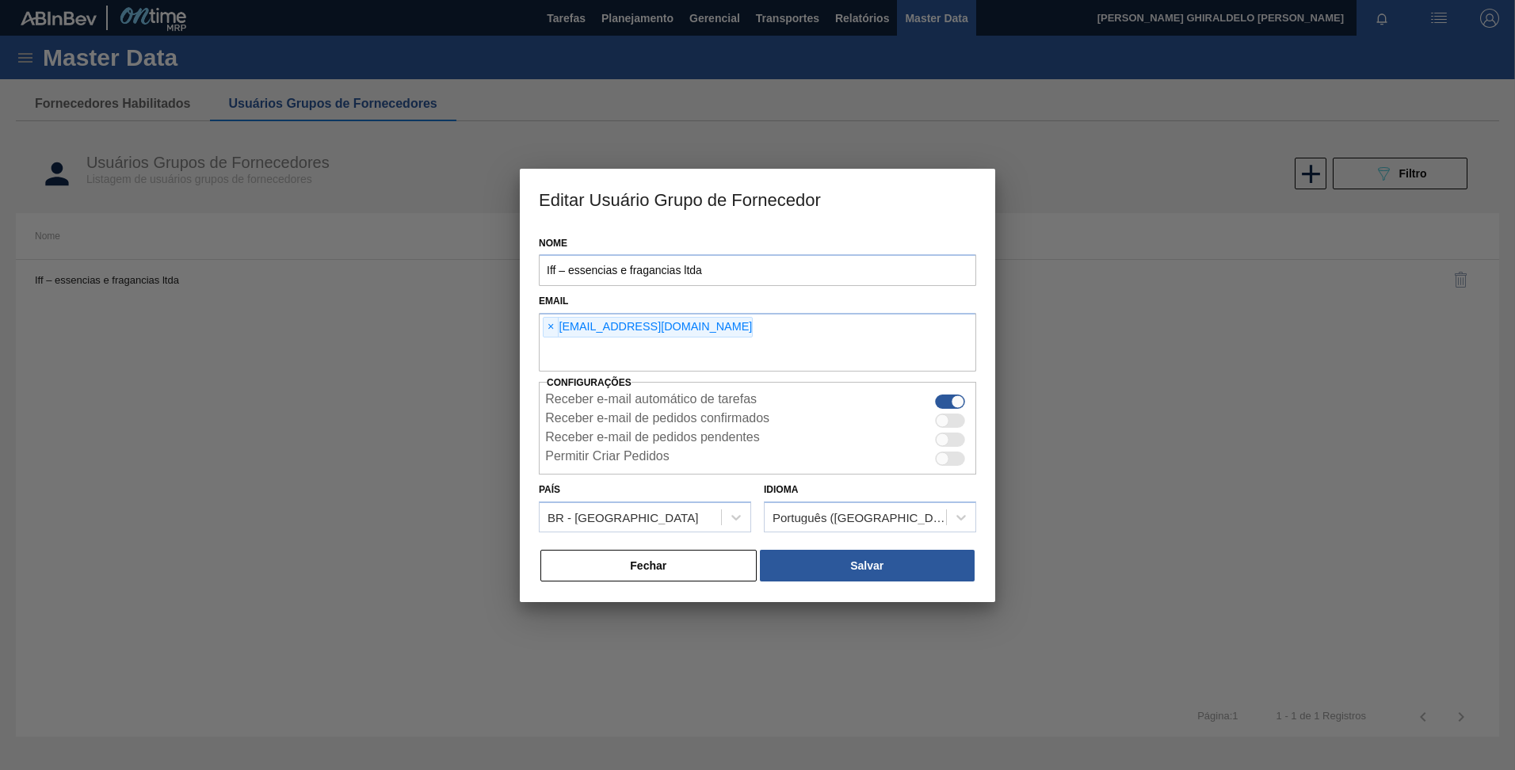
click at [552, 389] on div "Nome Iff – essencias e fragancias ltda Email × [EMAIL_ADDRESS][DOMAIN_NAME] Con…" at bounding box center [757, 415] width 475 height 374
click at [522, 367] on div "Nome Iff – essencias e fragancias ltda Email × [EMAIL_ADDRESS][DOMAIN_NAME] Con…" at bounding box center [757, 415] width 475 height 374
click at [570, 349] on input "text" at bounding box center [757, 356] width 437 height 30
click at [681, 332] on div "× [EMAIL_ADDRESS][DOMAIN_NAME]" at bounding box center [757, 342] width 437 height 59
type input "k"
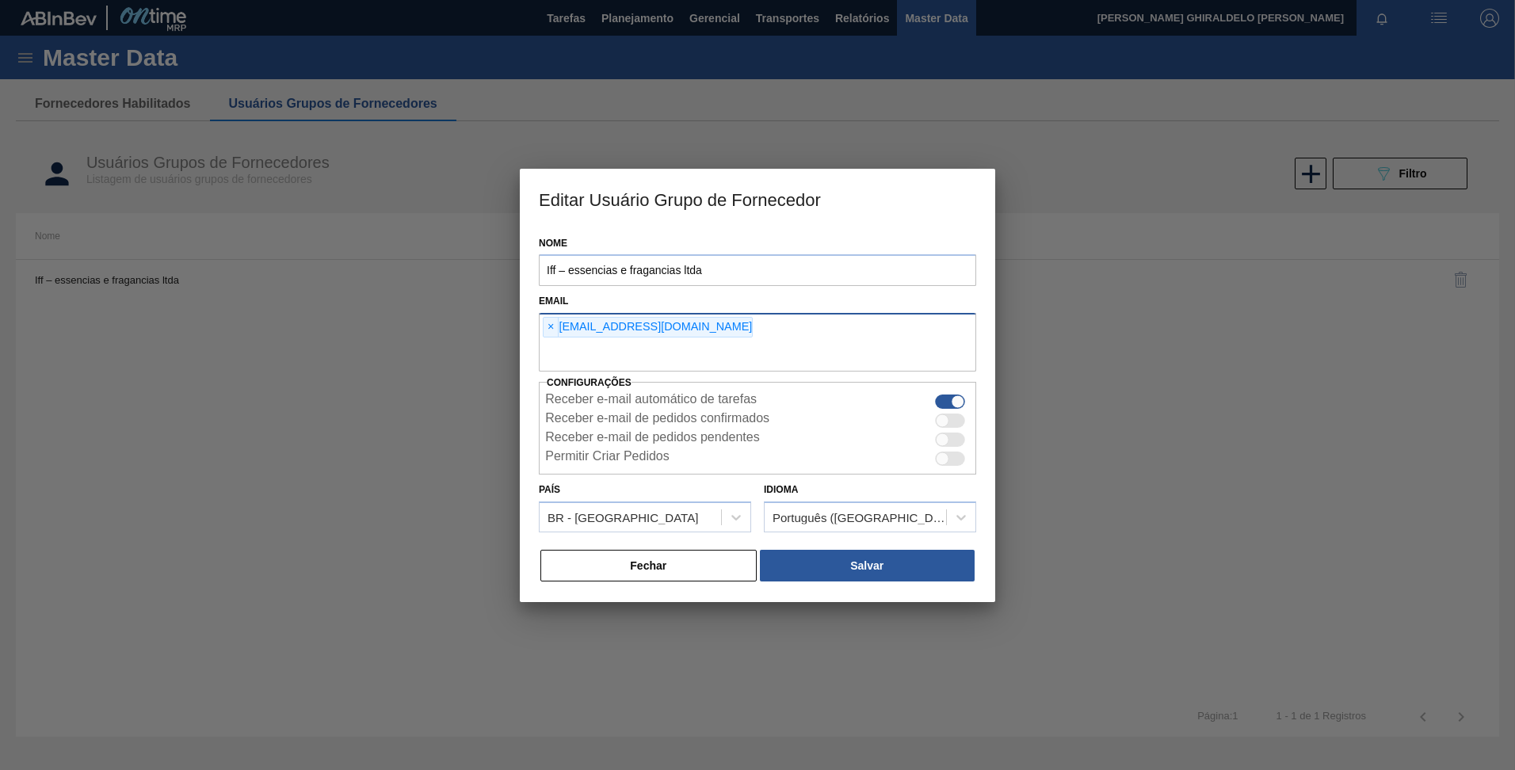
paste input "[EMAIL_ADDRESS][DOMAIN_NAME]"
type input "[EMAIL_ADDRESS][DOMAIN_NAME]"
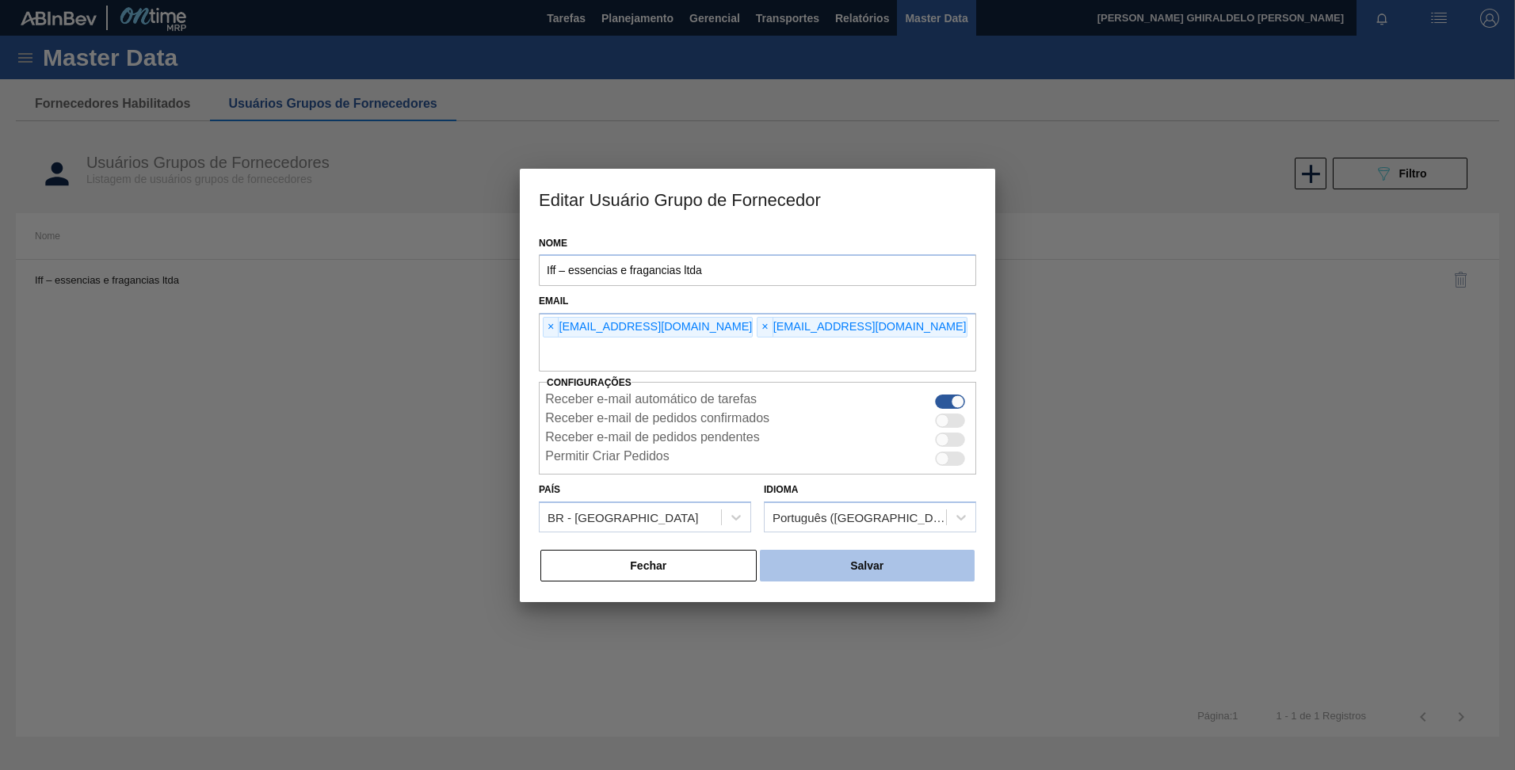
click at [816, 563] on button "Salvar" at bounding box center [867, 566] width 215 height 32
